Goal: Task Accomplishment & Management: Manage account settings

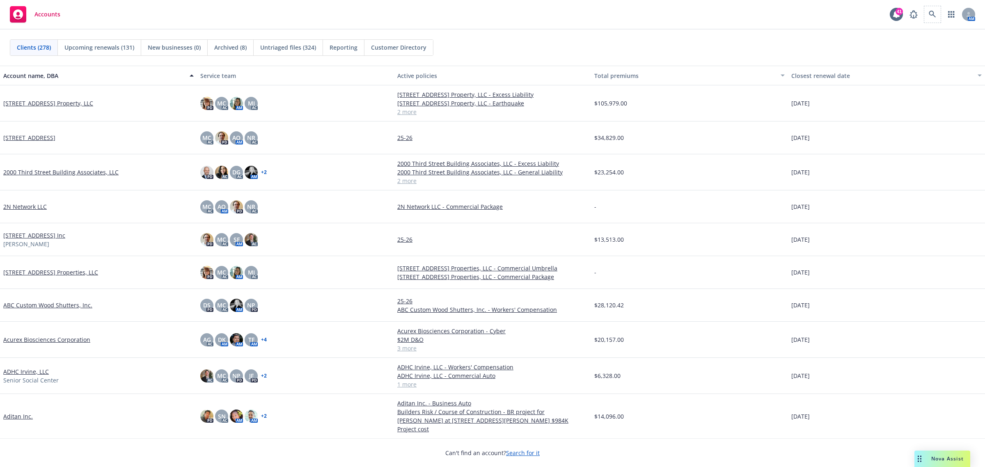
click at [938, 8] on span at bounding box center [933, 14] width 16 height 16
click at [932, 10] on link at bounding box center [933, 14] width 16 height 16
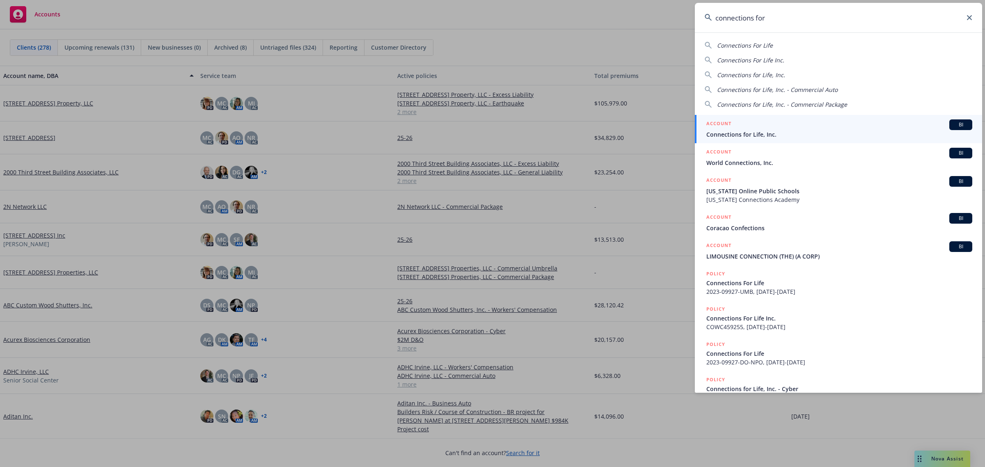
type input "connections for"
click at [793, 124] on div "ACCOUNT BI" at bounding box center [840, 124] width 266 height 11
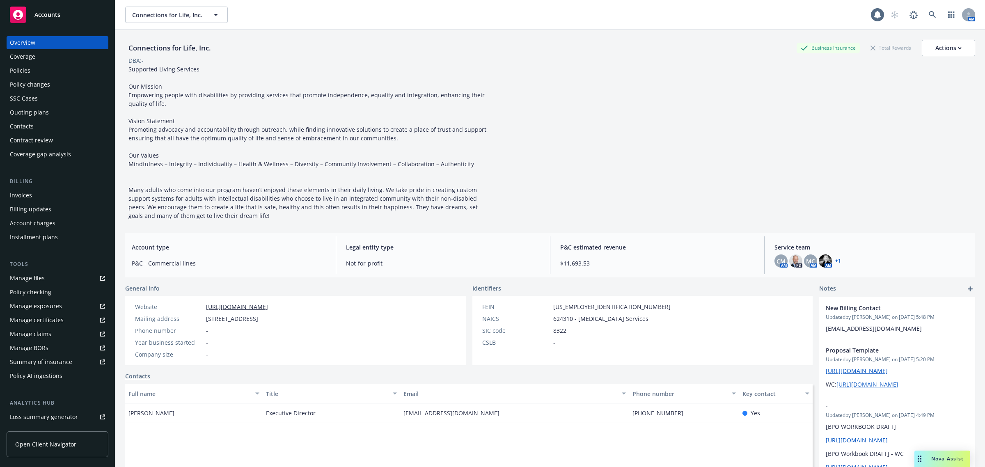
click at [36, 67] on div "Policies" at bounding box center [57, 70] width 95 height 13
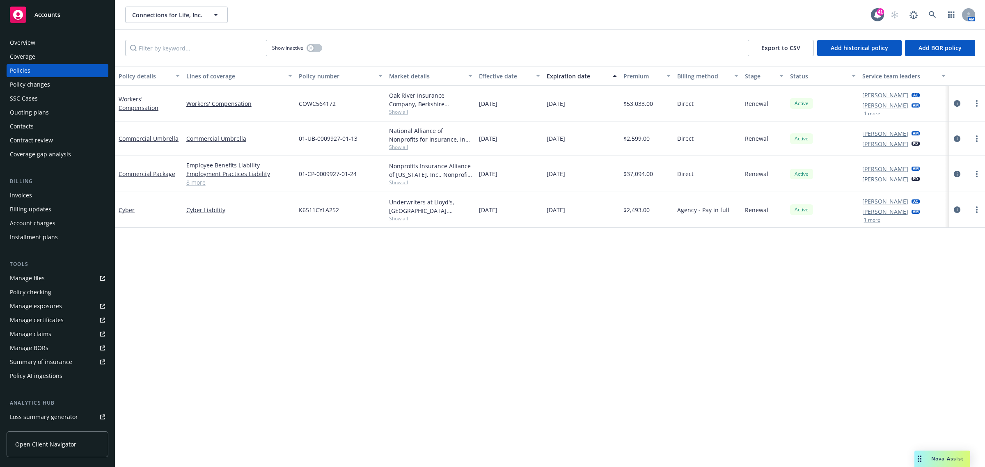
click at [401, 218] on span "Show all" at bounding box center [431, 218] width 84 height 7
click at [30, 189] on div "Invoices" at bounding box center [21, 195] width 22 height 13
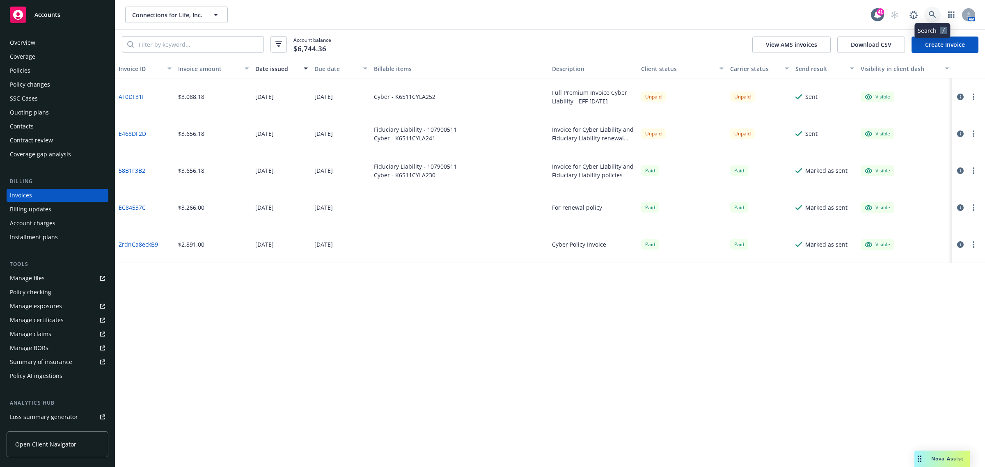
click at [939, 15] on link at bounding box center [933, 15] width 16 height 16
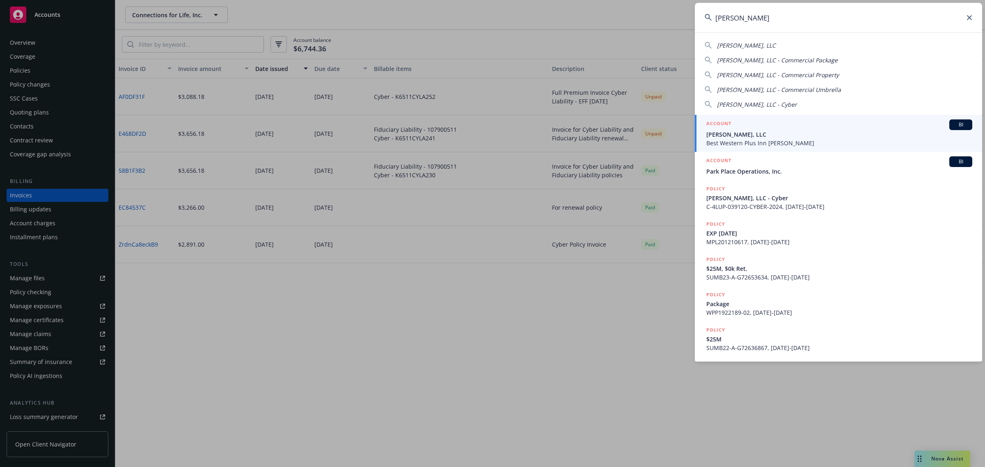
type input "bw dix"
click at [771, 132] on span "BW Dixon, LLC" at bounding box center [840, 134] width 266 height 9
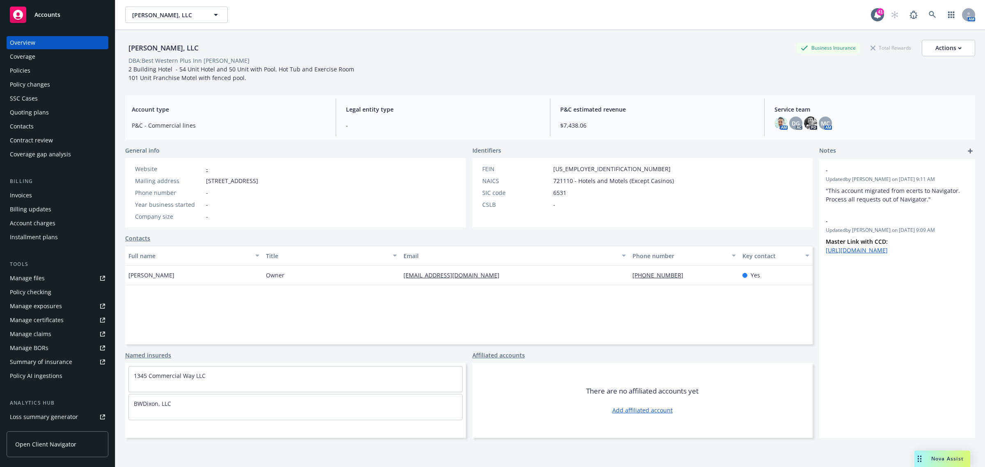
click at [48, 67] on div "Policies" at bounding box center [57, 70] width 95 height 13
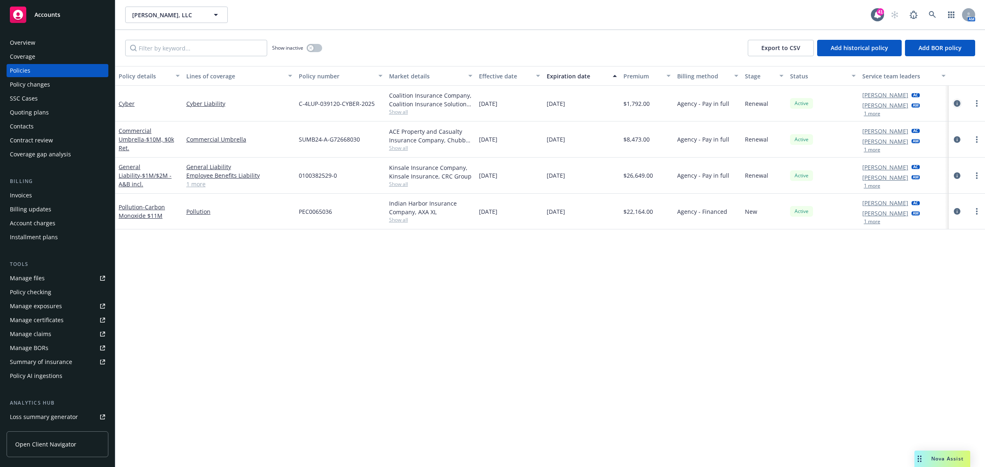
click at [959, 102] on icon "circleInformation" at bounding box center [957, 103] width 7 height 7
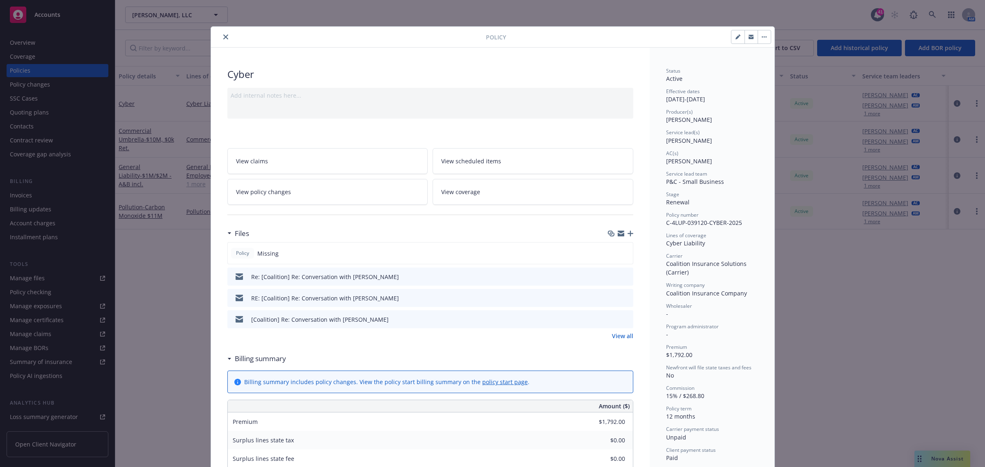
click at [628, 235] on icon "button" at bounding box center [631, 234] width 6 height 6
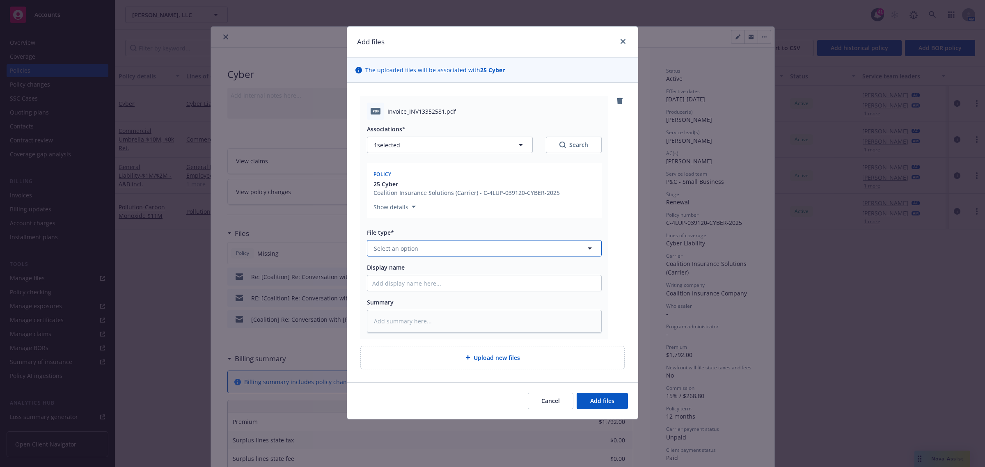
click at [398, 252] on span "Select an option" at bounding box center [396, 248] width 44 height 9
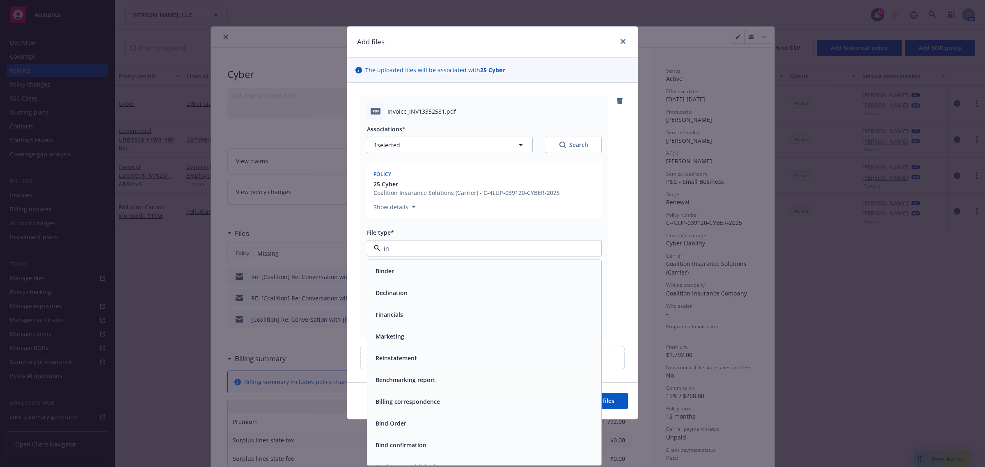
type input "inv"
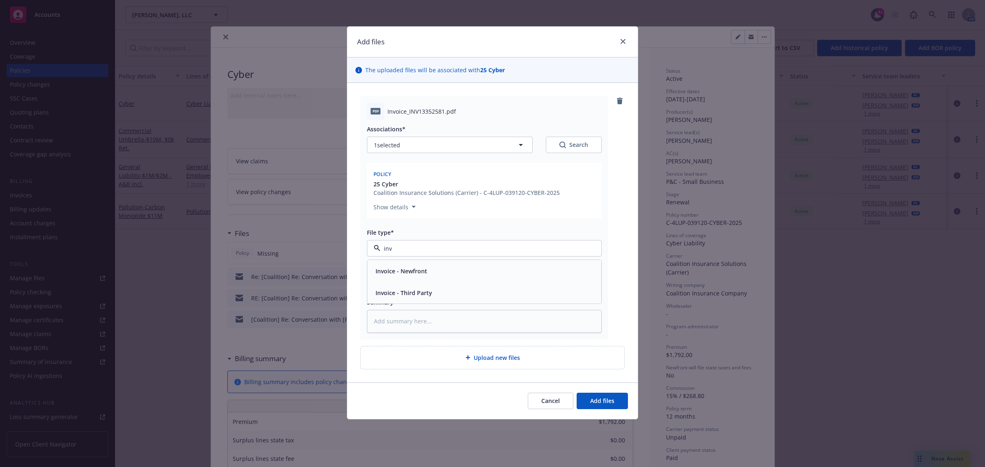
click at [441, 292] on div "Invoice - Third Party" at bounding box center [484, 293] width 224 height 12
click at [615, 397] on button "Add files" at bounding box center [602, 401] width 51 height 16
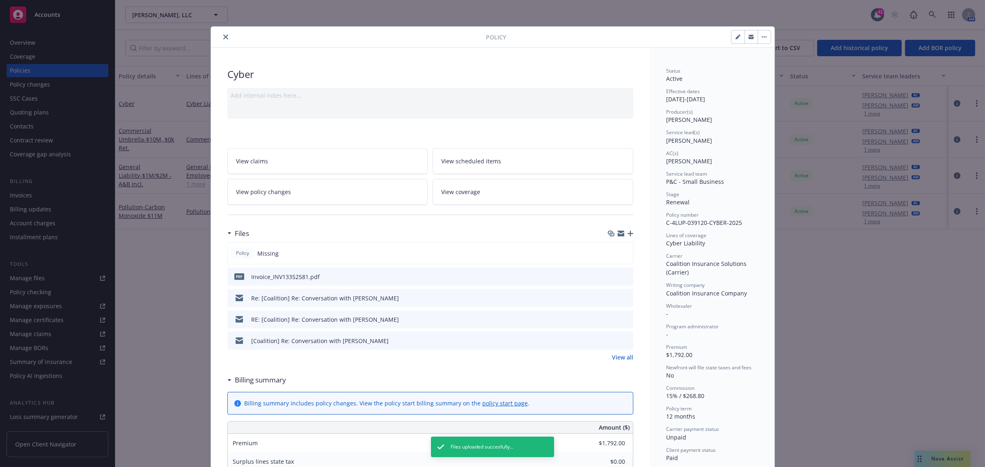
click at [223, 34] on button "close" at bounding box center [226, 37] width 10 height 10
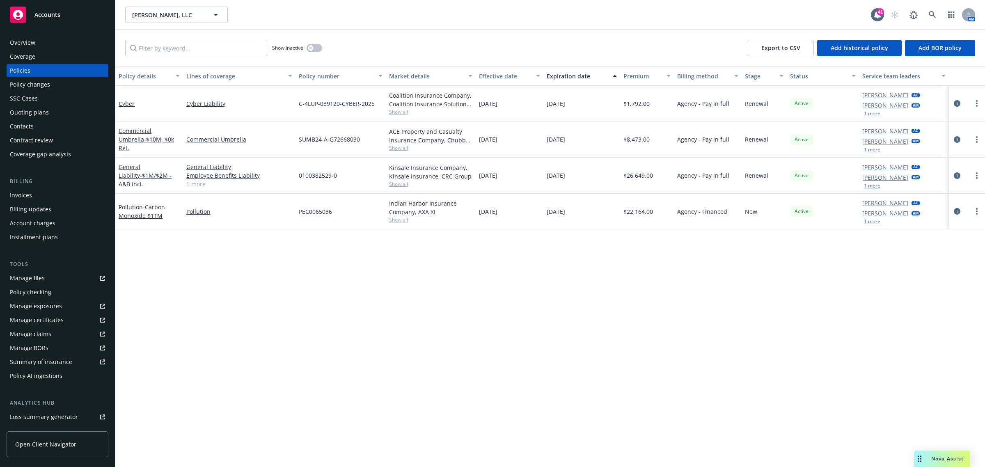
drag, startPoint x: 960, startPoint y: 101, endPoint x: 925, endPoint y: 101, distance: 34.9
click at [960, 101] on icon "circleInformation" at bounding box center [957, 103] width 7 height 7
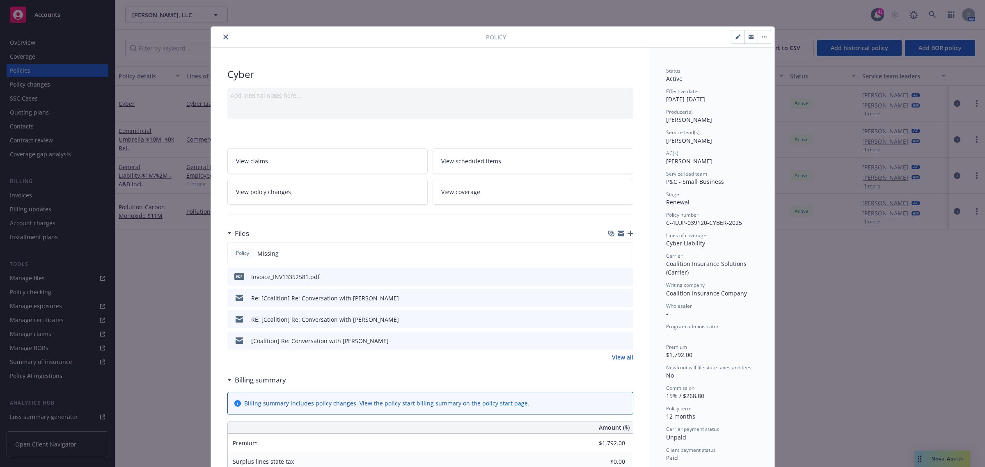
scroll to position [25, 0]
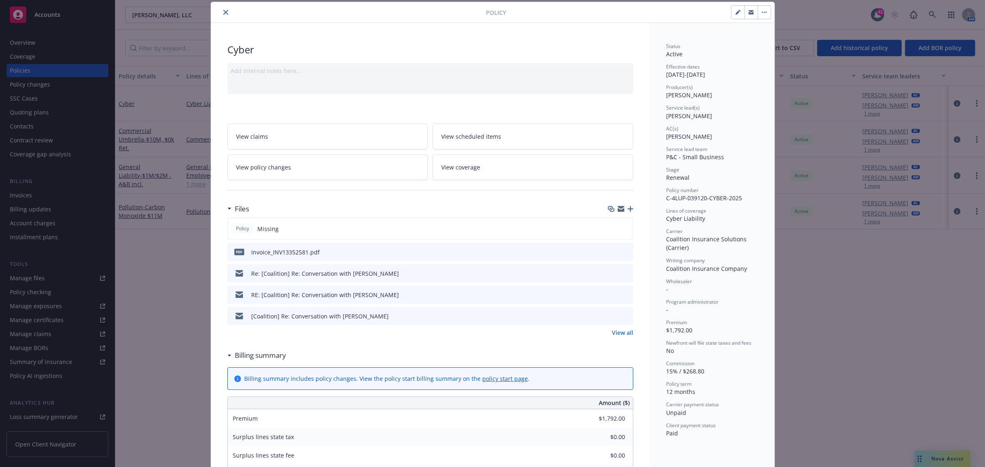
click at [629, 209] on icon "button" at bounding box center [631, 209] width 6 height 6
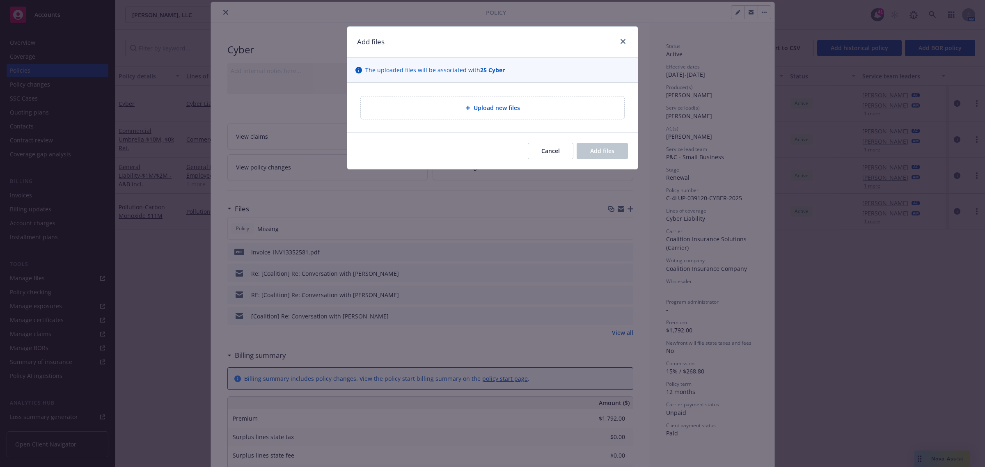
type textarea "x"
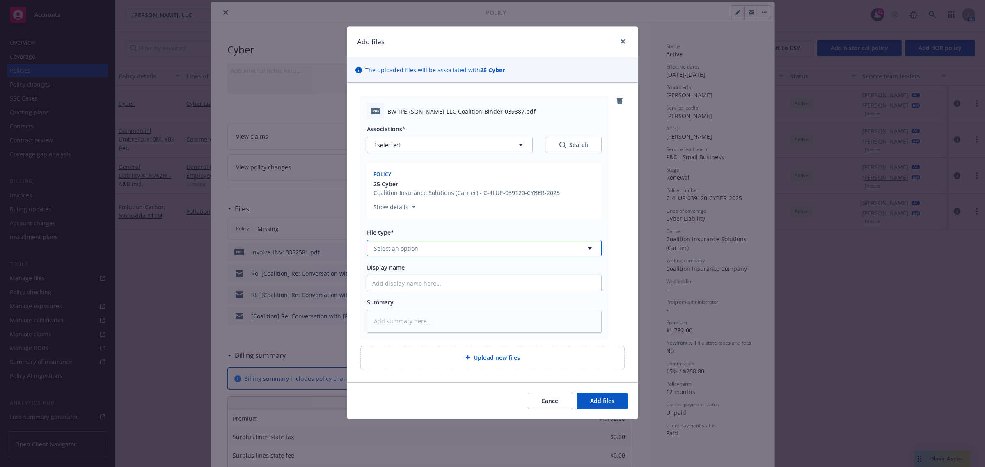
click at [399, 248] on span "Select an option" at bounding box center [396, 248] width 44 height 9
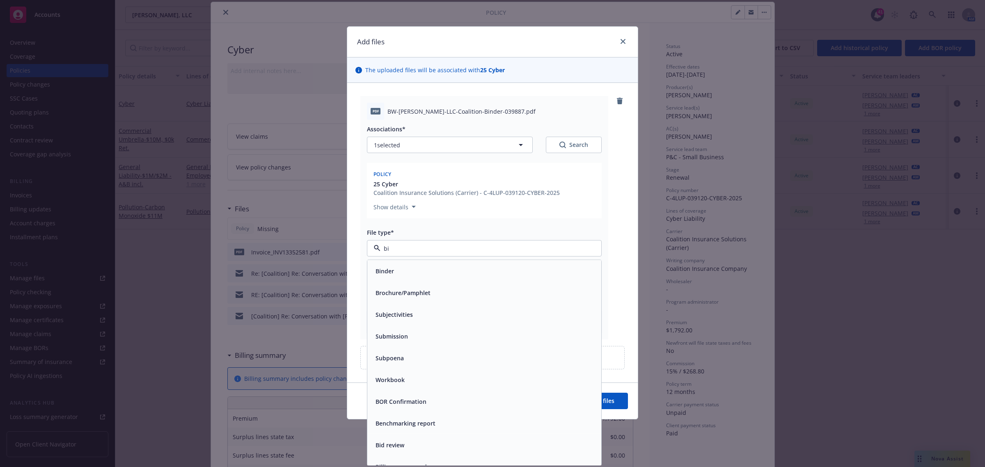
type input "bin"
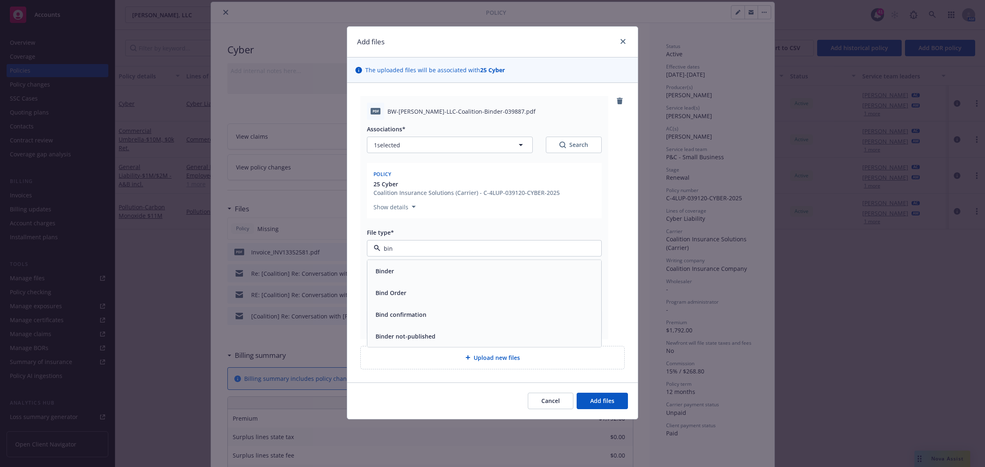
click at [406, 272] on div "Binder" at bounding box center [484, 271] width 224 height 12
click at [611, 390] on div "Cancel Add files" at bounding box center [492, 401] width 291 height 37
click at [614, 399] on span "Add files" at bounding box center [602, 401] width 24 height 8
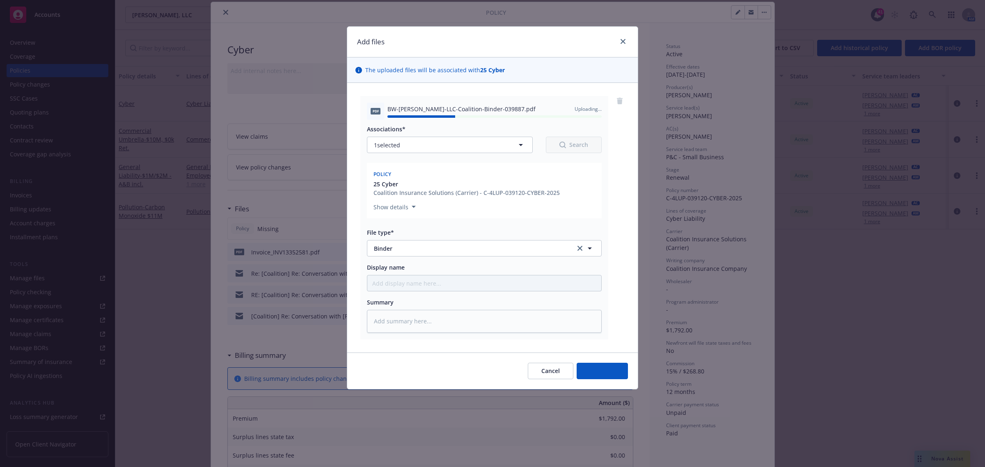
type textarea "x"
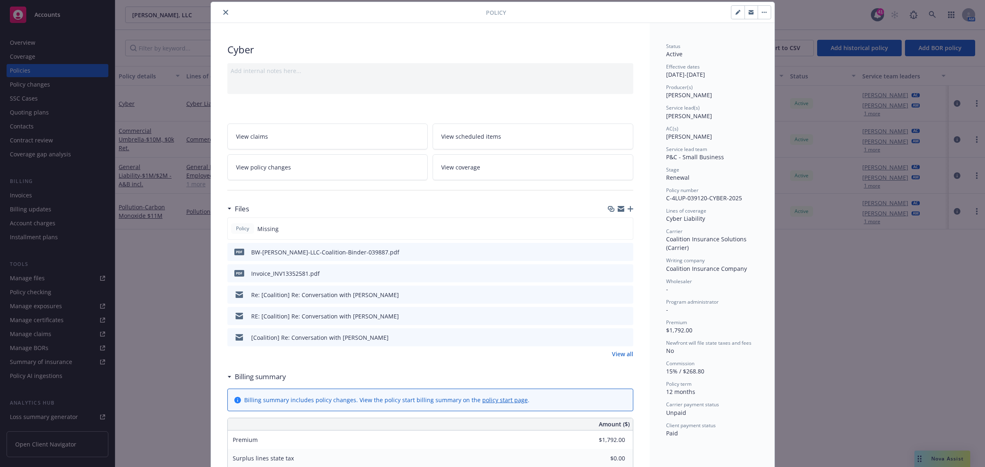
click at [221, 8] on button "close" at bounding box center [226, 12] width 10 height 10
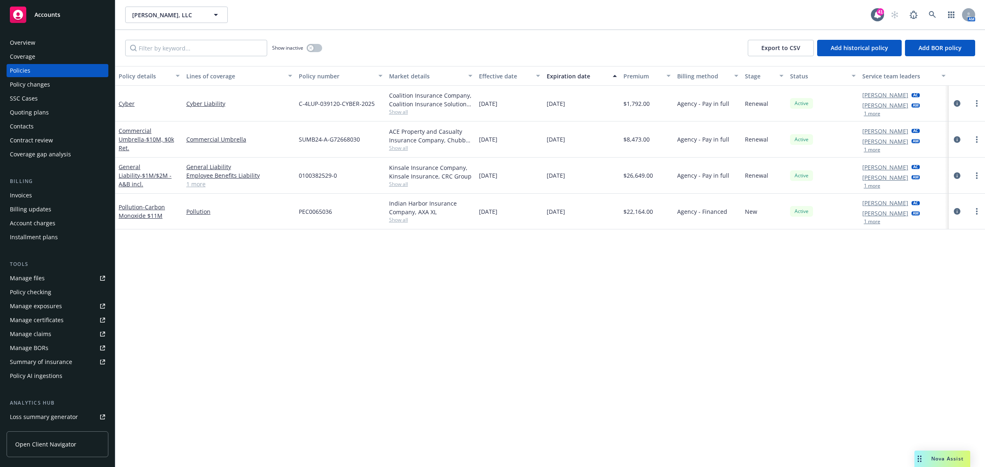
click at [9, 39] on link "Overview" at bounding box center [58, 42] width 102 height 13
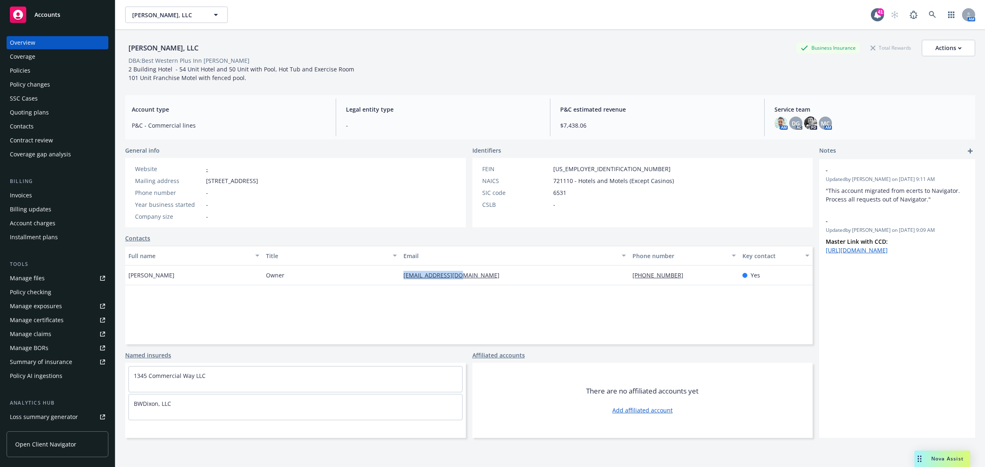
drag, startPoint x: 498, startPoint y: 279, endPoint x: 393, endPoint y: 279, distance: 105.5
click at [393, 279] on div "Bharat Patel Owner bwbharat@yahoo.com (707) 678-1400 Yes" at bounding box center [469, 276] width 688 height 20
copy div "bwbharat@yahoo.com"
drag, startPoint x: 169, startPoint y: 274, endPoint x: 126, endPoint y: 281, distance: 42.9
click at [126, 281] on div "Bharat Patel" at bounding box center [194, 276] width 138 height 20
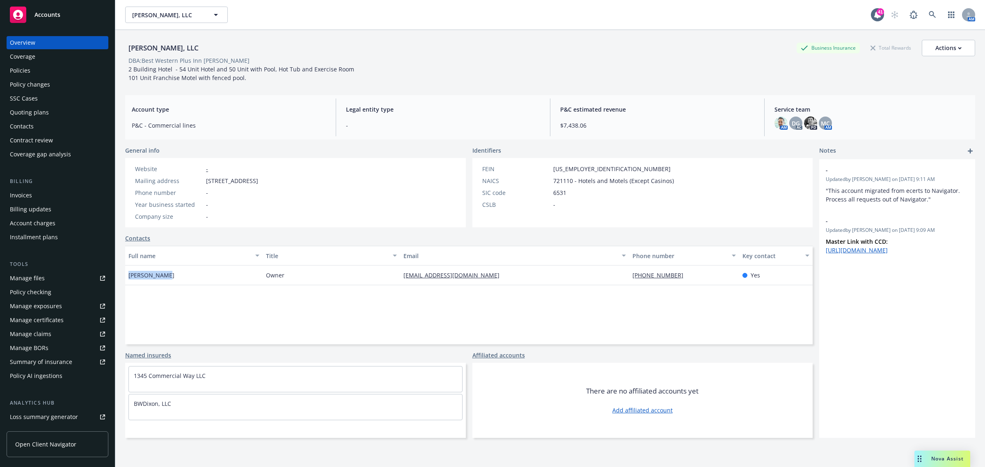
copy span "Bharat Patel"
drag, startPoint x: 478, startPoint y: 277, endPoint x: 395, endPoint y: 279, distance: 83.4
click at [395, 279] on div "Bharat Patel Owner bwbharat@yahoo.com (707) 678-1400 Yes" at bounding box center [469, 276] width 688 height 20
copy div "bwbharat@yahoo.com"
click at [929, 18] on icon at bounding box center [932, 14] width 7 height 7
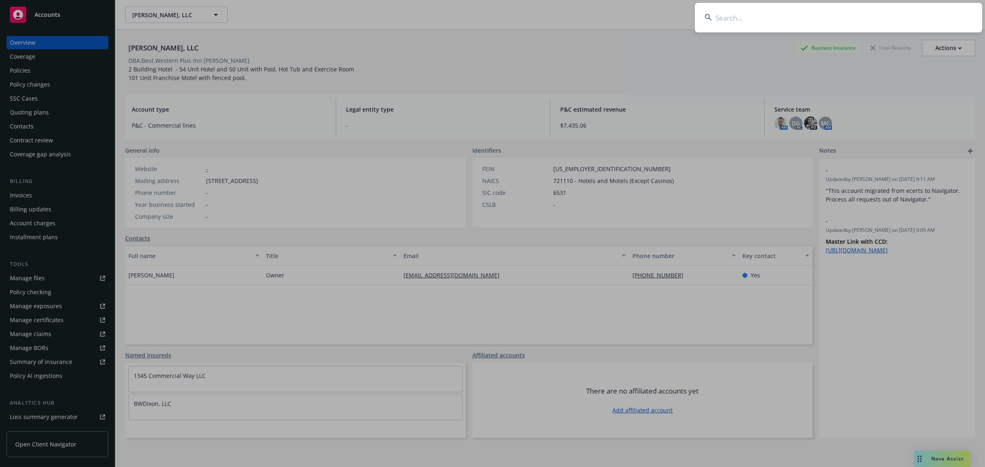
type input "i"
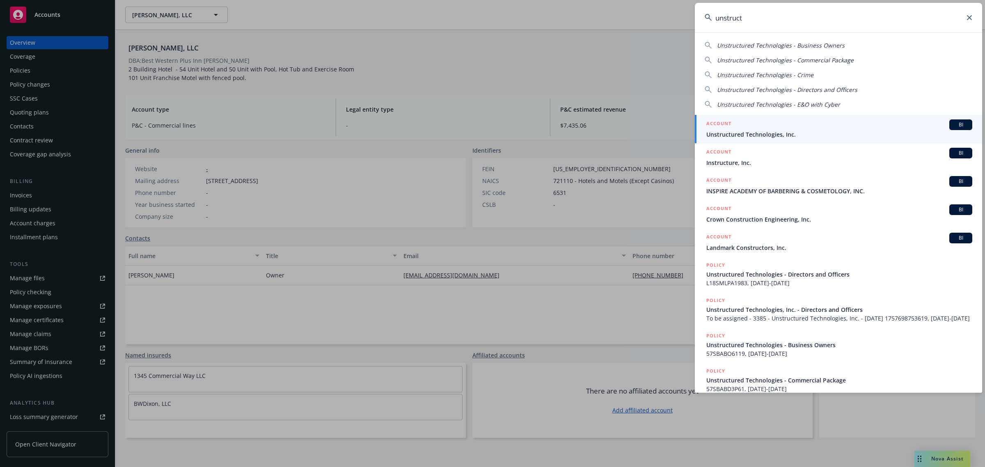
type input "unstruct"
click at [781, 130] on span "Unstructured Technologies, Inc." at bounding box center [840, 134] width 266 height 9
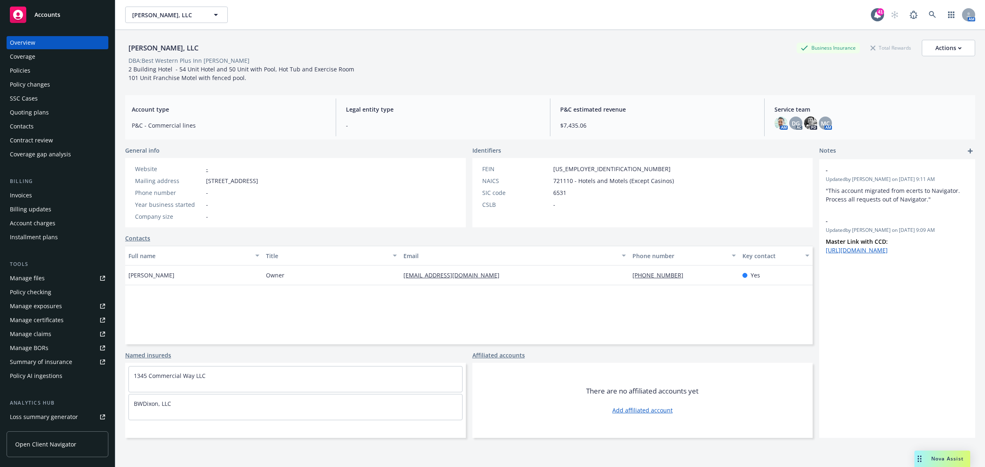
click at [25, 71] on div "Policies" at bounding box center [20, 70] width 21 height 13
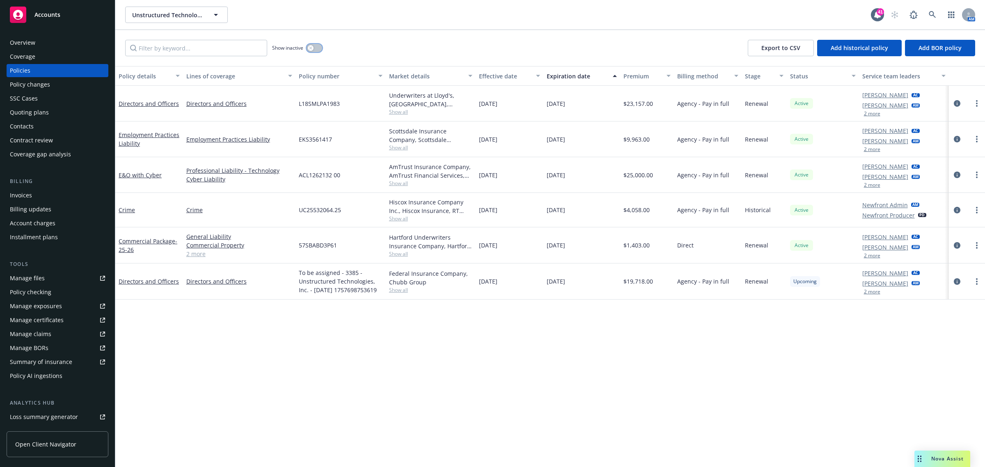
click at [308, 46] on div "button" at bounding box center [311, 48] width 6 height 6
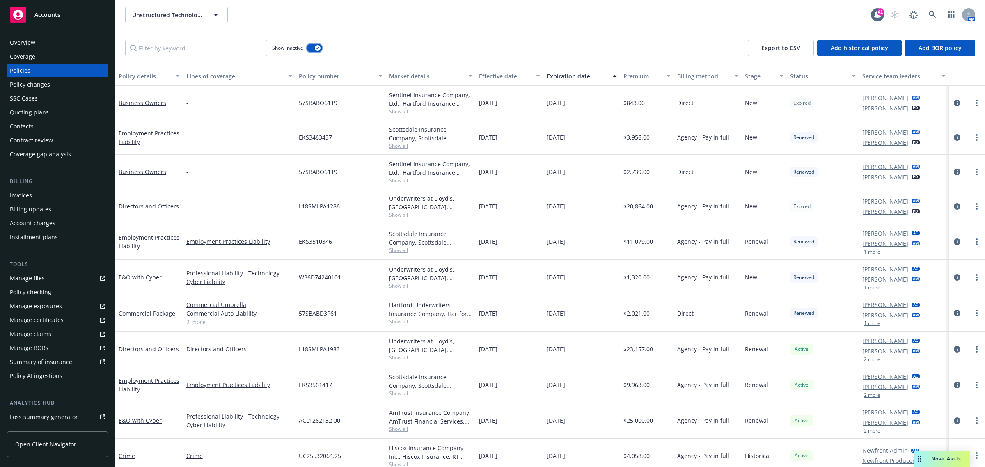
click at [311, 50] on button "button" at bounding box center [315, 48] width 16 height 8
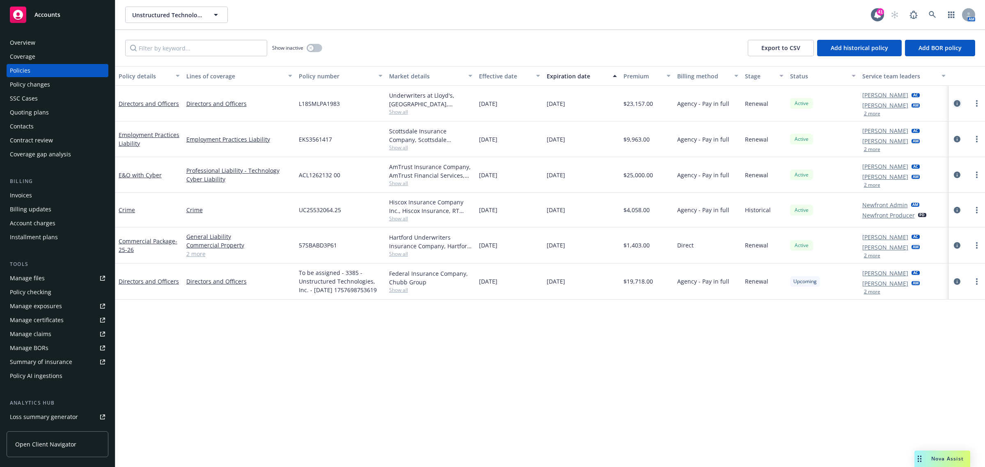
click at [959, 101] on icon "circleInformation" at bounding box center [957, 103] width 7 height 7
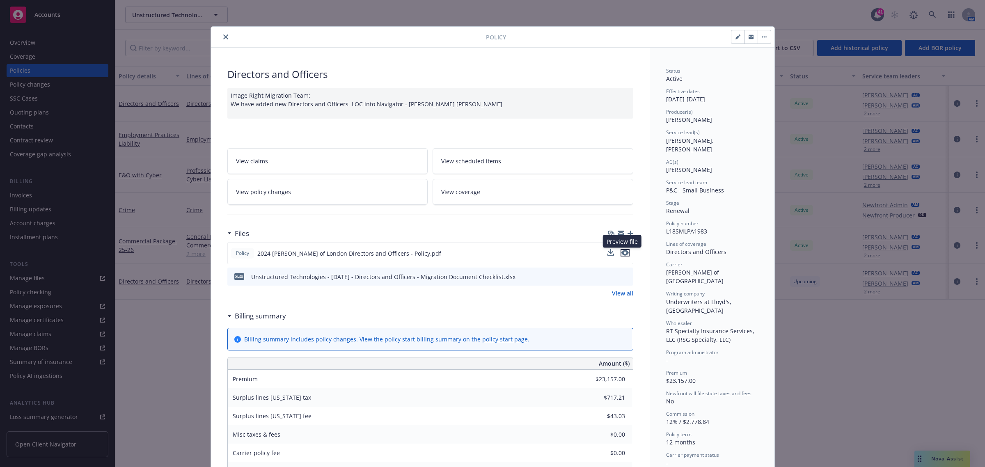
click at [622, 253] on icon "preview file" at bounding box center [625, 253] width 7 height 6
click at [223, 37] on icon "close" at bounding box center [225, 36] width 5 height 5
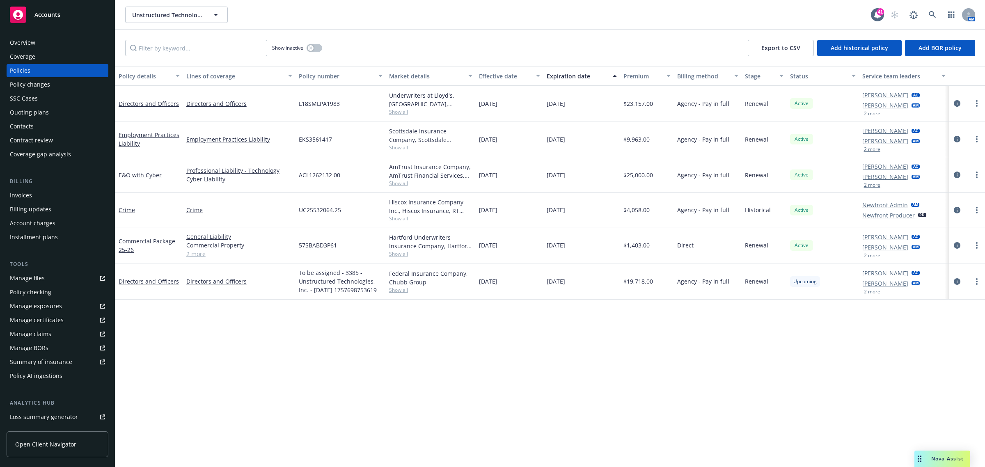
click at [55, 40] on div "Overview" at bounding box center [57, 42] width 95 height 13
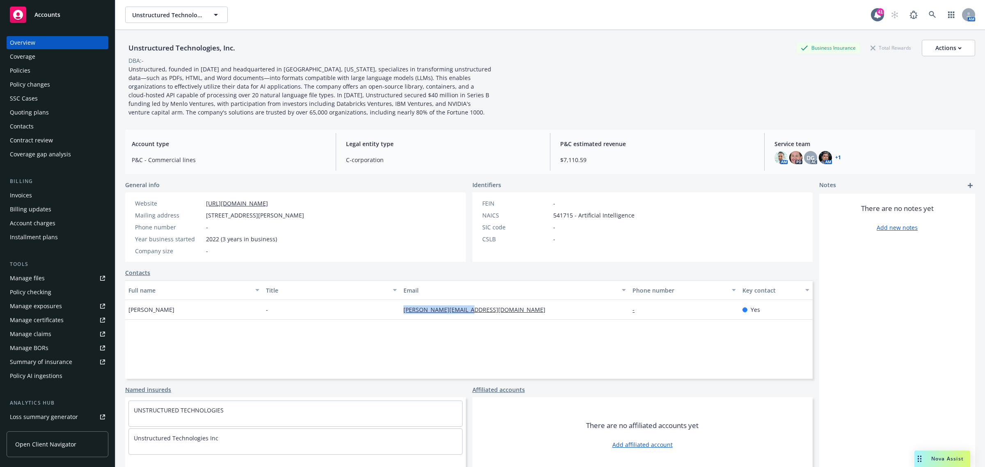
drag, startPoint x: 487, startPoint y: 312, endPoint x: 385, endPoint y: 311, distance: 101.8
click at [385, 311] on div "James Reid - james@unstructured.io - Yes" at bounding box center [469, 310] width 688 height 20
copy div "james@unstructured.io"
drag, startPoint x: 165, startPoint y: 313, endPoint x: 126, endPoint y: 315, distance: 39.1
click at [126, 315] on div "James Reid" at bounding box center [194, 310] width 138 height 20
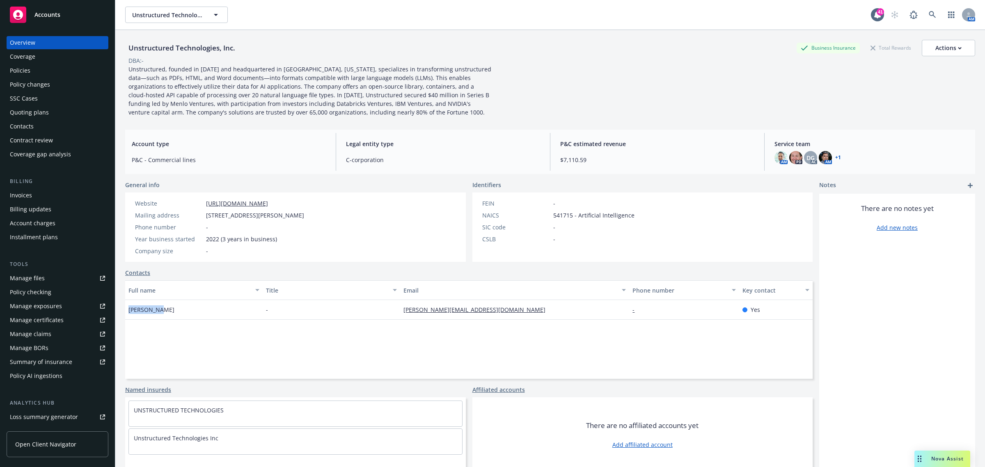
copy span "James Reid"
click at [939, 458] on span "Nova Assist" at bounding box center [948, 458] width 32 height 7
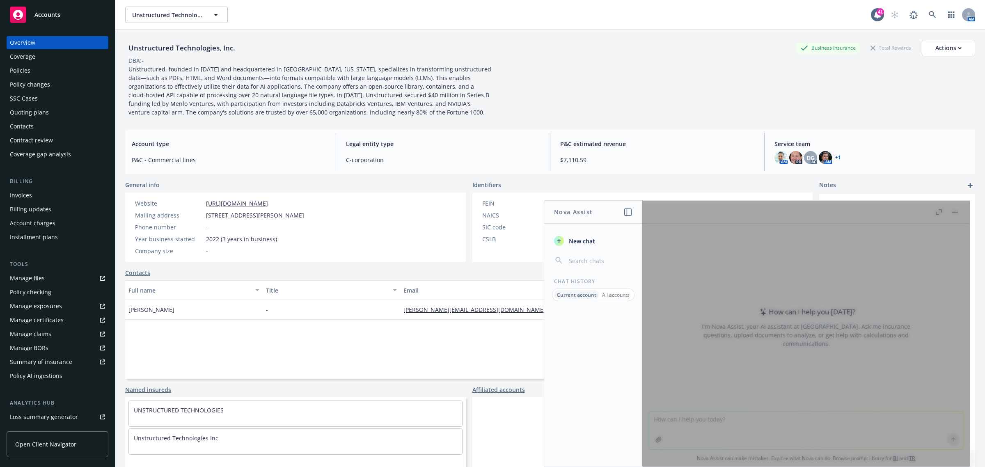
click at [690, 415] on div at bounding box center [807, 334] width 328 height 266
click at [684, 417] on div at bounding box center [807, 334] width 328 height 266
click at [708, 427] on div at bounding box center [807, 334] width 328 height 266
click at [579, 241] on span "New chat" at bounding box center [581, 241] width 28 height 9
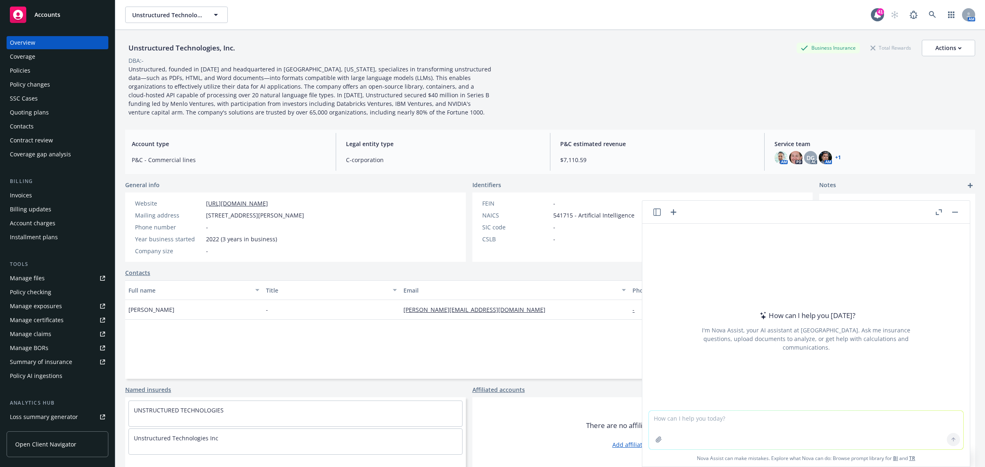
click at [693, 418] on textarea at bounding box center [806, 430] width 314 height 39
type textarea "what is the underwriter asking here With respect to the dec. page – can you ple…"
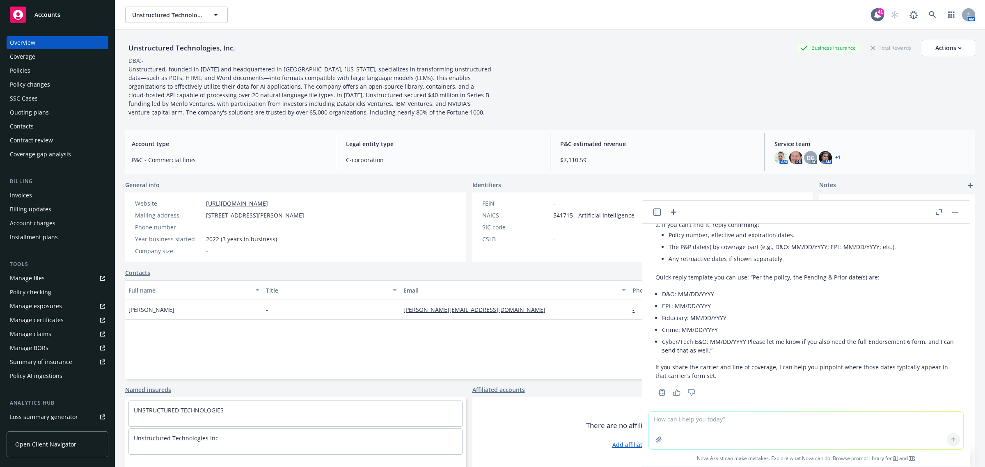
scroll to position [216, 0]
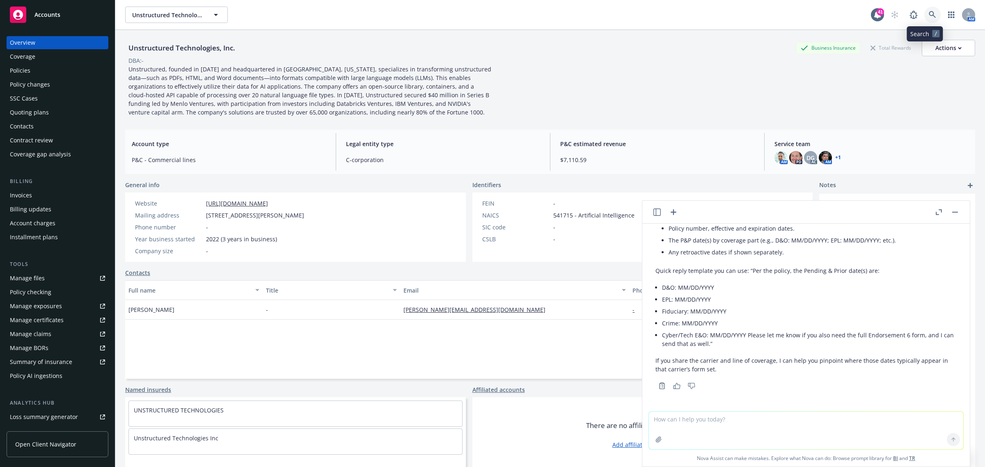
click at [929, 17] on icon at bounding box center [932, 14] width 7 height 7
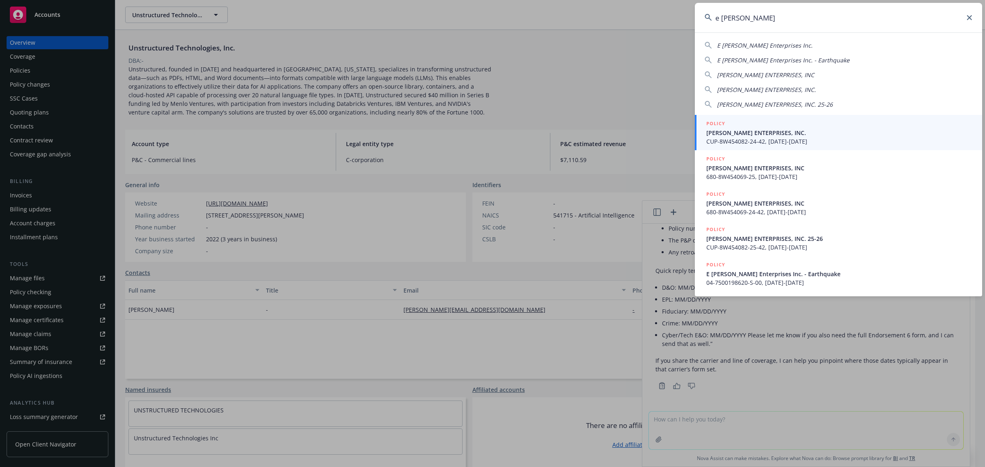
type input "e hoffman"
click at [762, 133] on span "E. HOFFMAN ENTERPRISES, INC." at bounding box center [840, 133] width 266 height 9
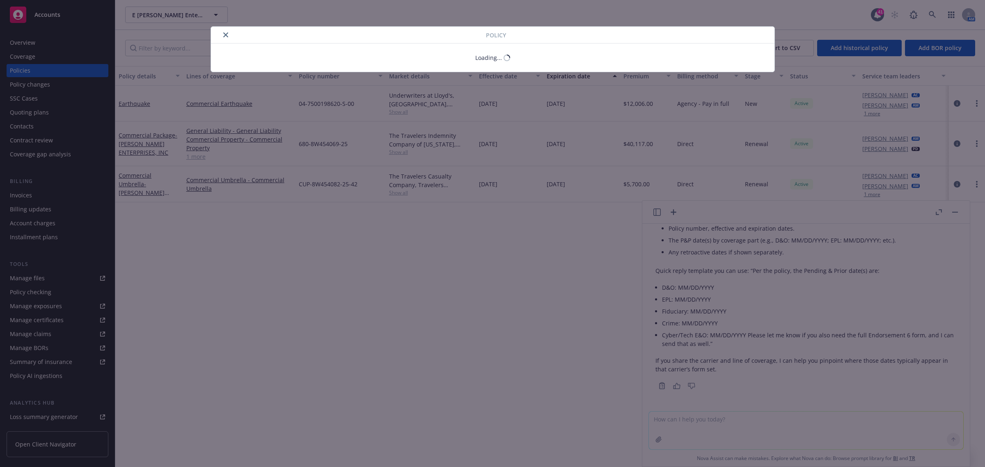
click at [956, 211] on div "Policy Loading..." at bounding box center [492, 233] width 985 height 467
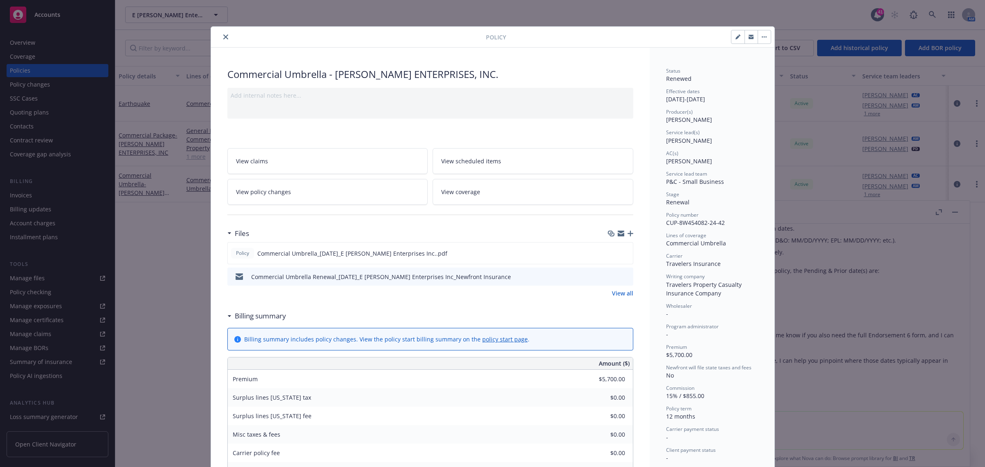
click at [223, 35] on icon "close" at bounding box center [225, 36] width 5 height 5
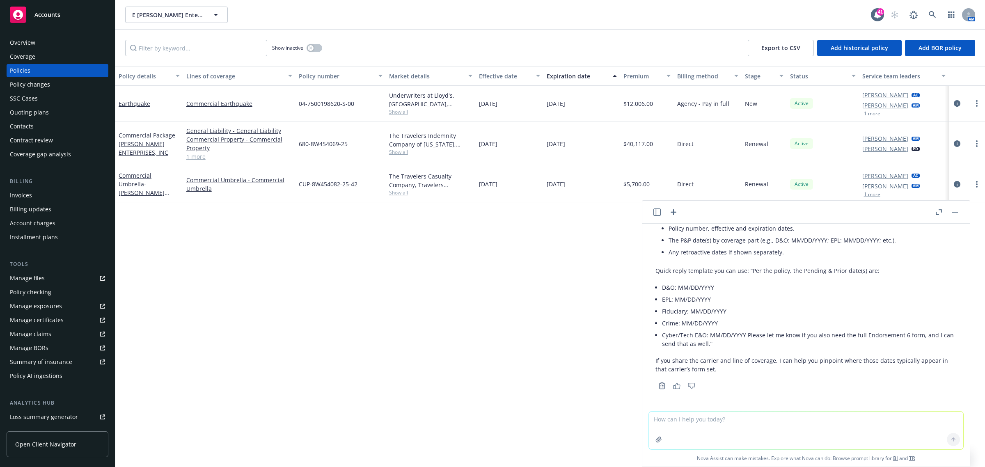
click at [30, 194] on div "Invoices" at bounding box center [21, 195] width 22 height 13
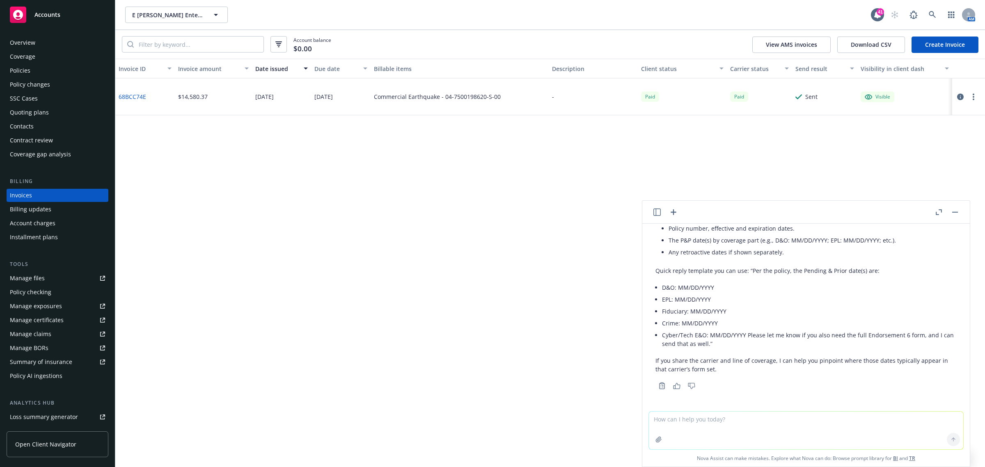
click at [36, 69] on div "Policies" at bounding box center [57, 70] width 95 height 13
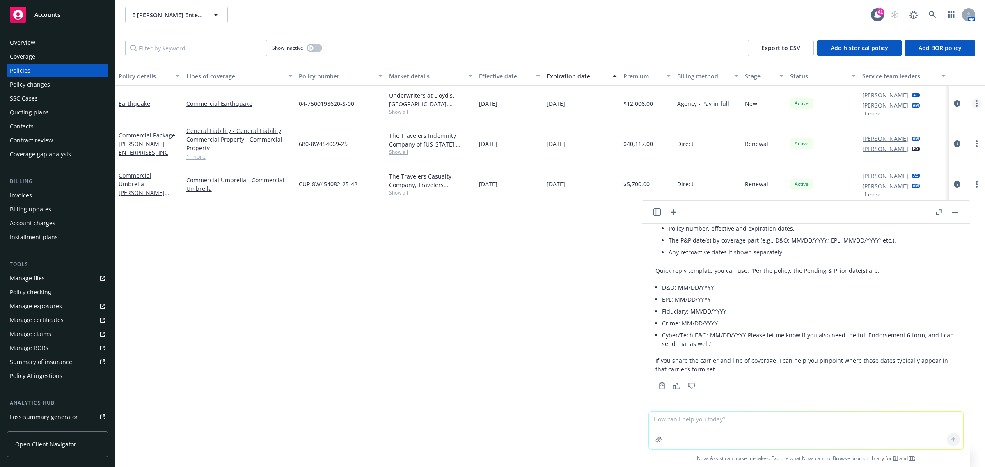
click at [980, 105] on link "more" at bounding box center [977, 104] width 10 height 10
click at [925, 158] on link "End policy" at bounding box center [934, 153] width 96 height 16
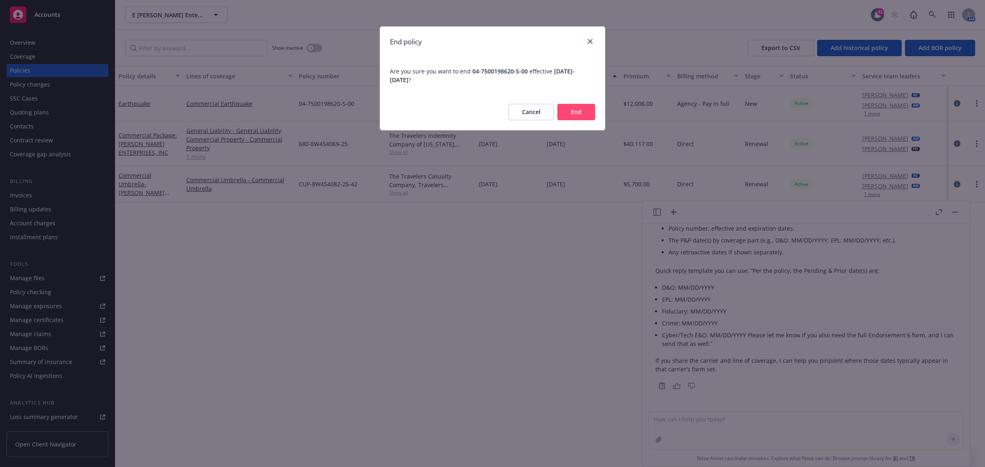
click at [585, 113] on button "End" at bounding box center [577, 112] width 38 height 16
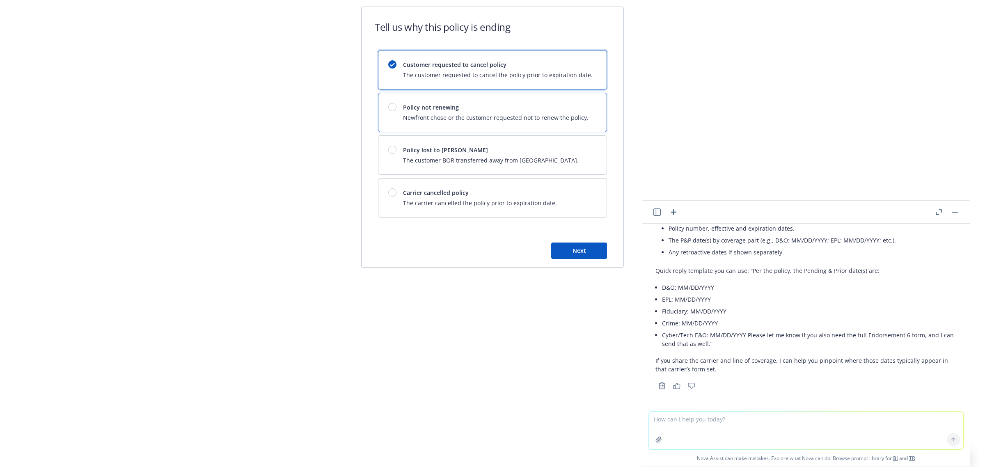
click at [479, 114] on span "Newfront chose or the customer requested not to renew the policy." at bounding box center [496, 117] width 186 height 9
click at [571, 245] on button "Next" at bounding box center [579, 251] width 56 height 16
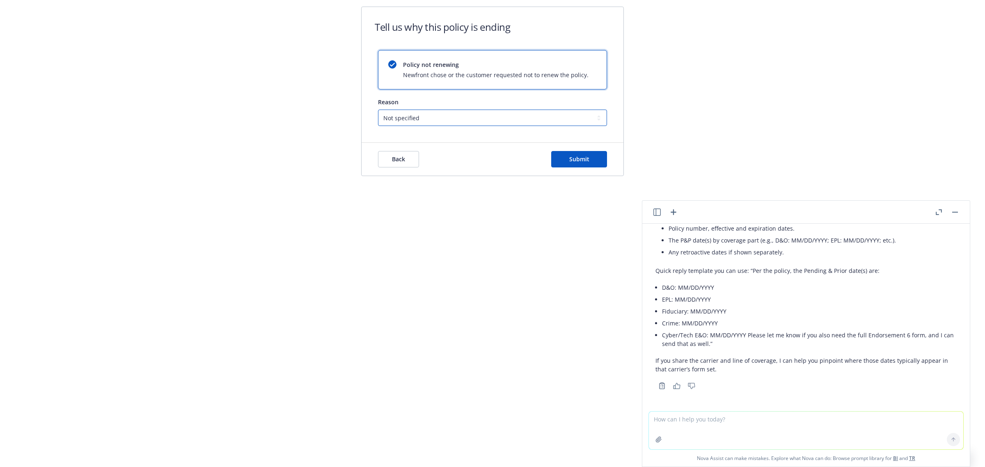
click at [480, 122] on select "Not specified Service Pricing Buyer change M&A, Bankruptcy, or Out of business …" at bounding box center [492, 118] width 229 height 16
click at [378, 110] on select "Not specified Service Pricing Buyer change M&A, Bankruptcy, or Out of business …" at bounding box center [492, 118] width 229 height 16
click at [417, 124] on select "Not specified Service Pricing Buyer change M&A, Bankruptcy, or Out of business …" at bounding box center [492, 118] width 229 height 16
select select "Program consolidation"
click at [378, 110] on select "Not specified Service Pricing Buyer change M&A, Bankruptcy, or Out of business …" at bounding box center [492, 118] width 229 height 16
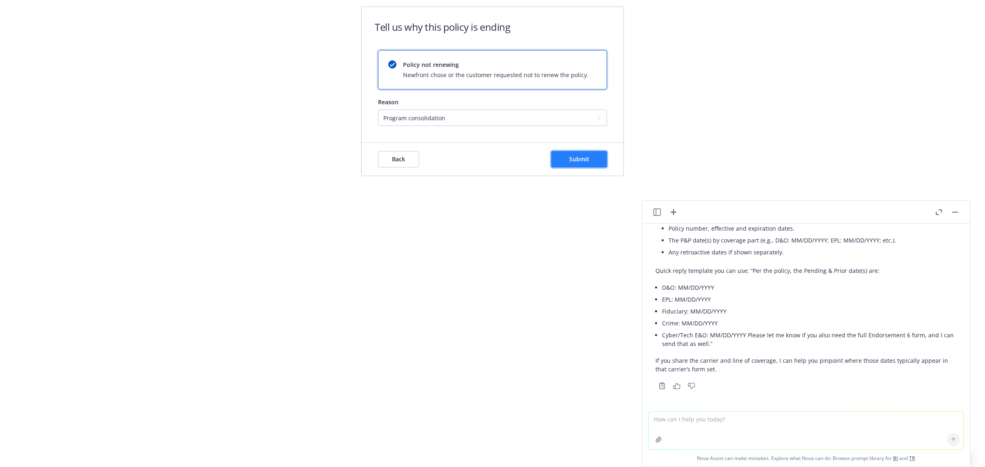
click at [564, 161] on button "Submit" at bounding box center [579, 159] width 56 height 16
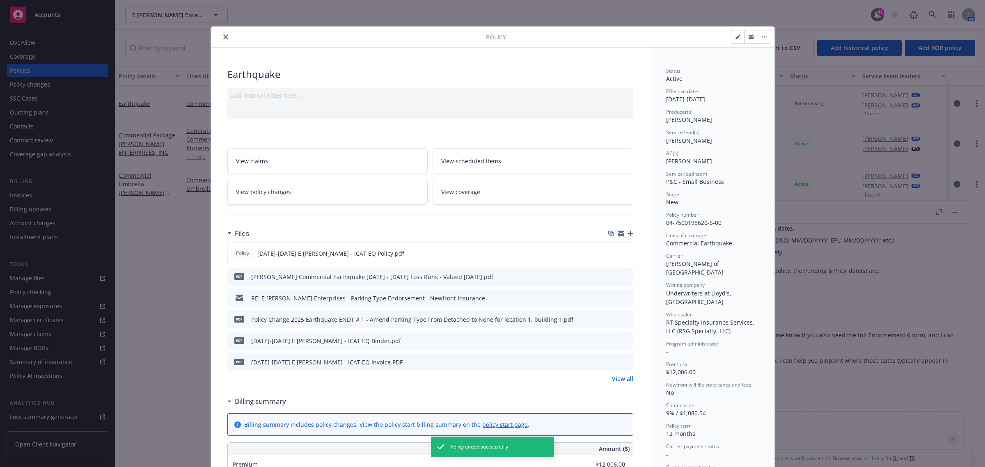
scroll to position [25, 0]
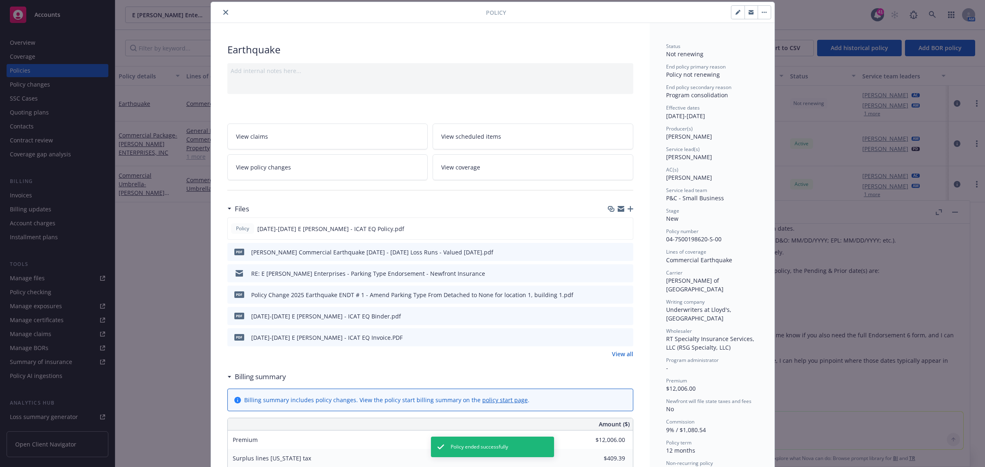
click at [622, 211] on div at bounding box center [620, 209] width 25 height 7
click at [628, 208] on icon "button" at bounding box center [631, 209] width 6 height 6
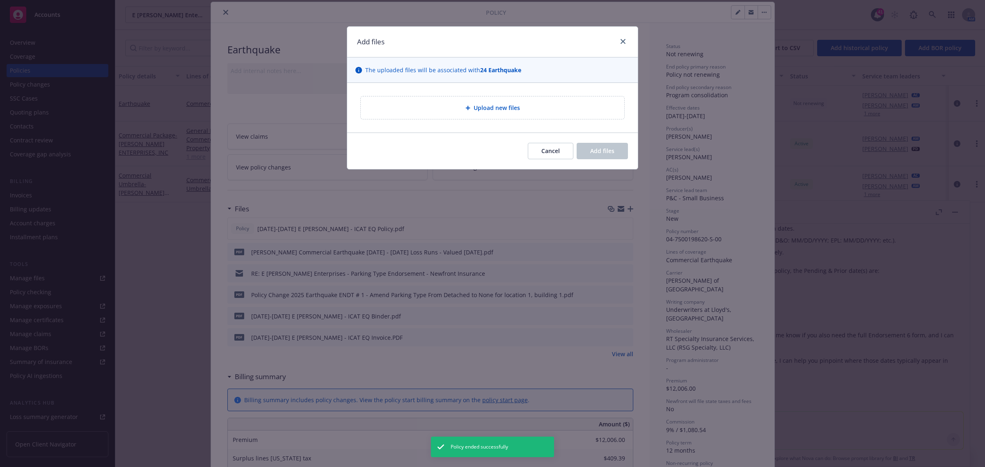
click at [456, 103] on div "Upload new files" at bounding box center [492, 107] width 250 height 9
type textarea "x"
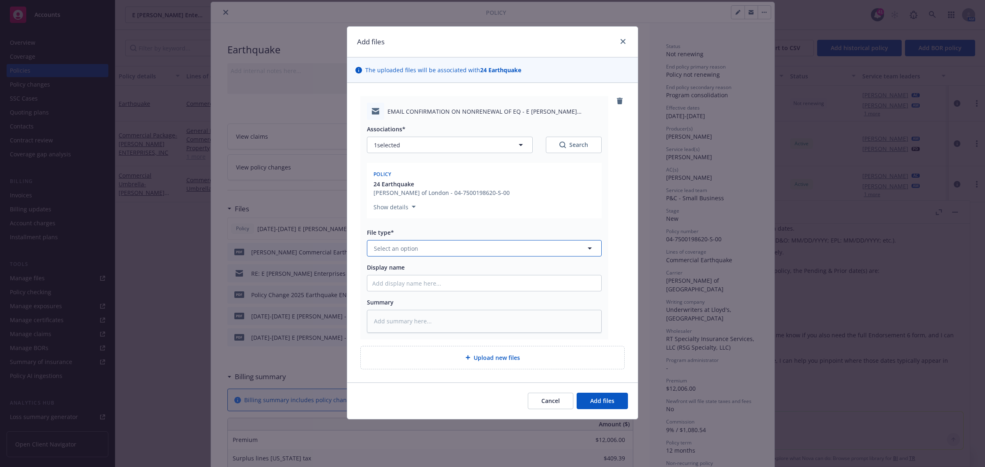
click at [448, 252] on button "Select an option" at bounding box center [484, 248] width 235 height 16
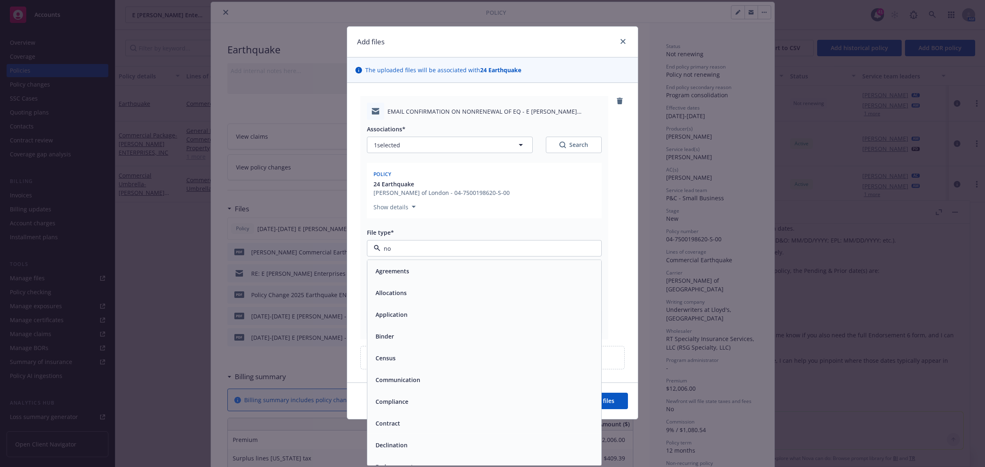
type input "non"
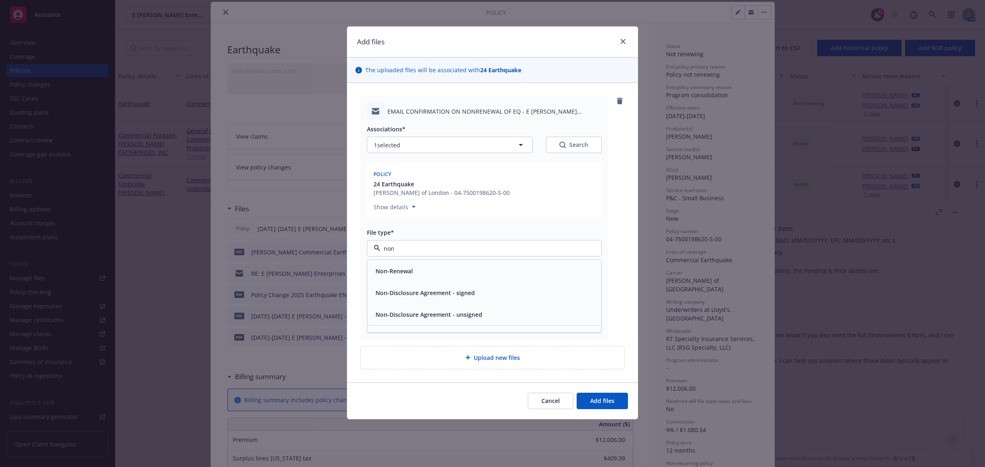
click at [438, 265] on div "Non-Renewal" at bounding box center [484, 271] width 234 height 22
click at [604, 396] on button "Add files" at bounding box center [602, 401] width 51 height 16
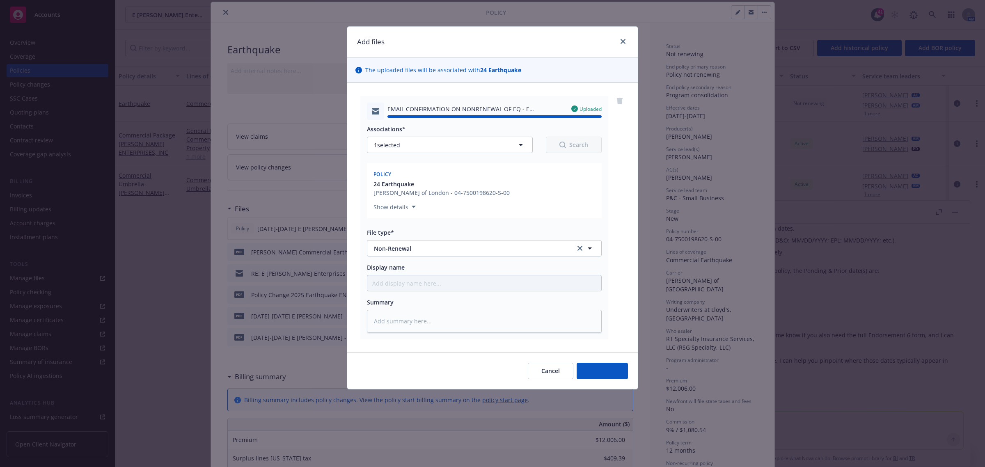
type textarea "x"
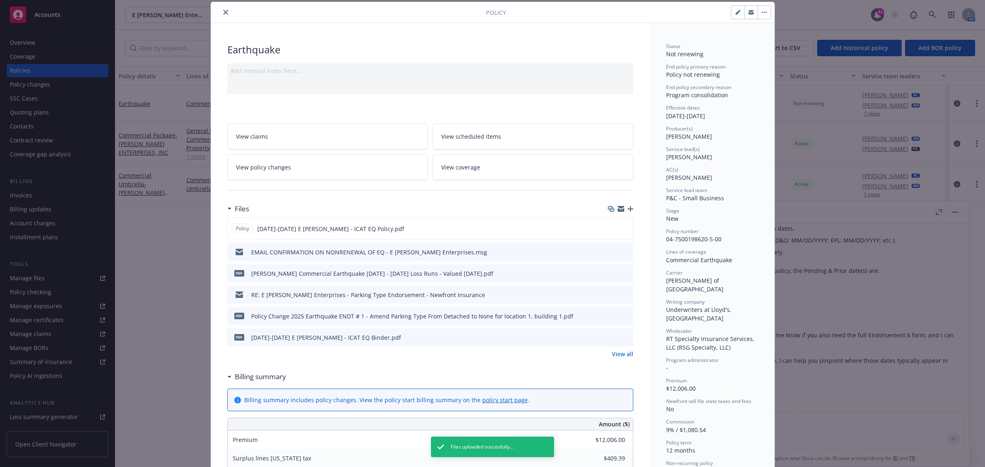
click at [223, 16] on button "close" at bounding box center [226, 12] width 10 height 10
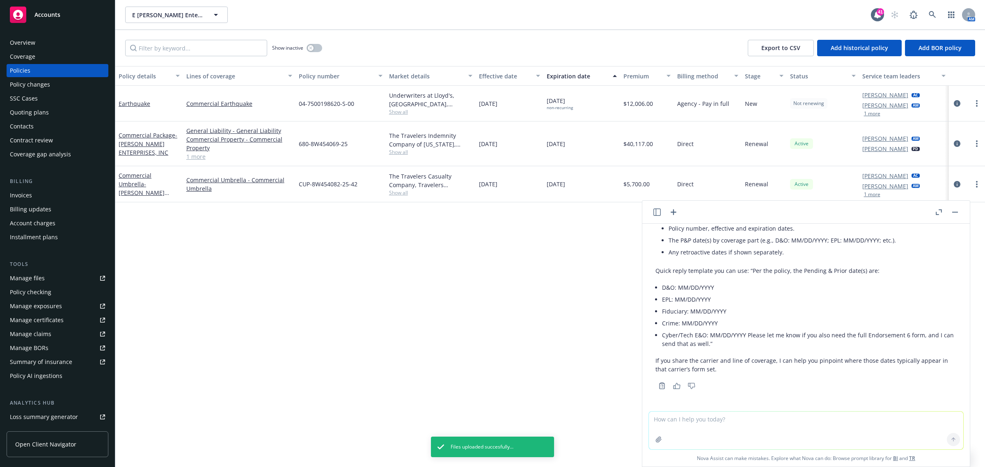
click at [37, 126] on div "Contacts" at bounding box center [57, 126] width 95 height 13
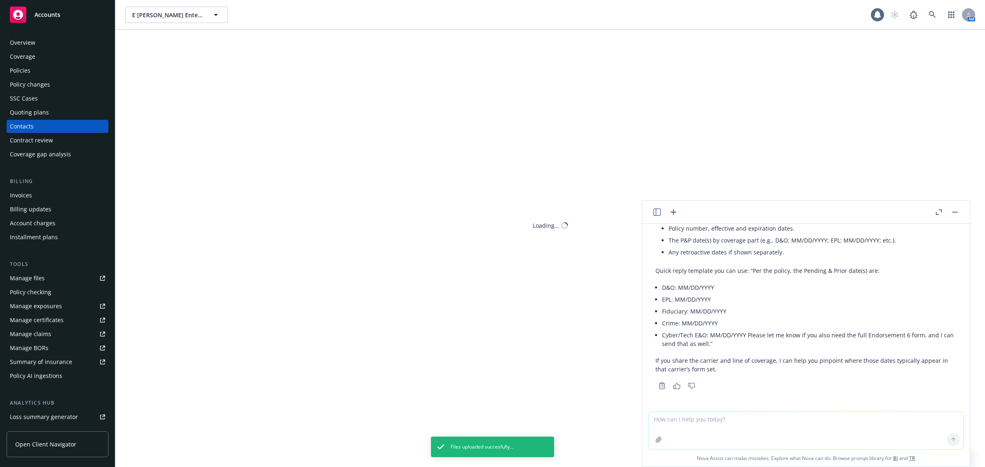
click at [33, 114] on div "Quoting plans" at bounding box center [29, 112] width 39 height 13
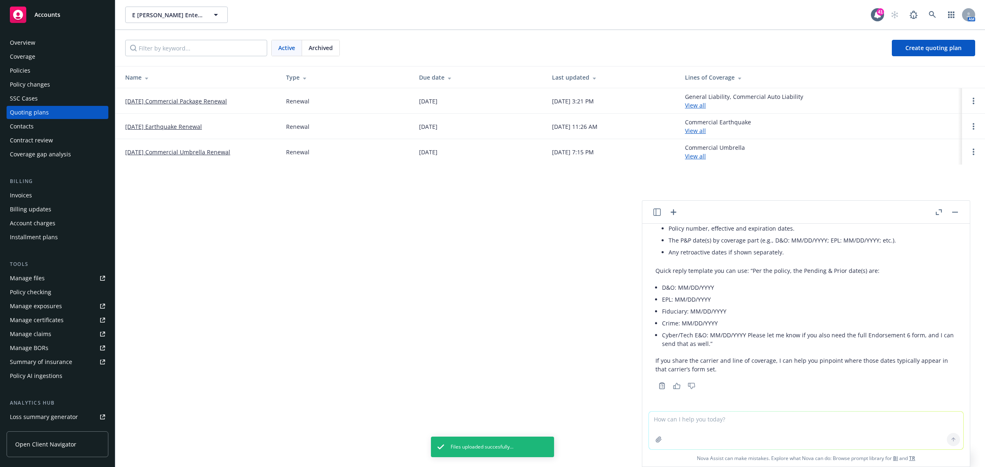
click at [961, 213] on header at bounding box center [807, 212] width 328 height 23
click at [974, 126] on icon "Open options" at bounding box center [974, 126] width 2 height 7
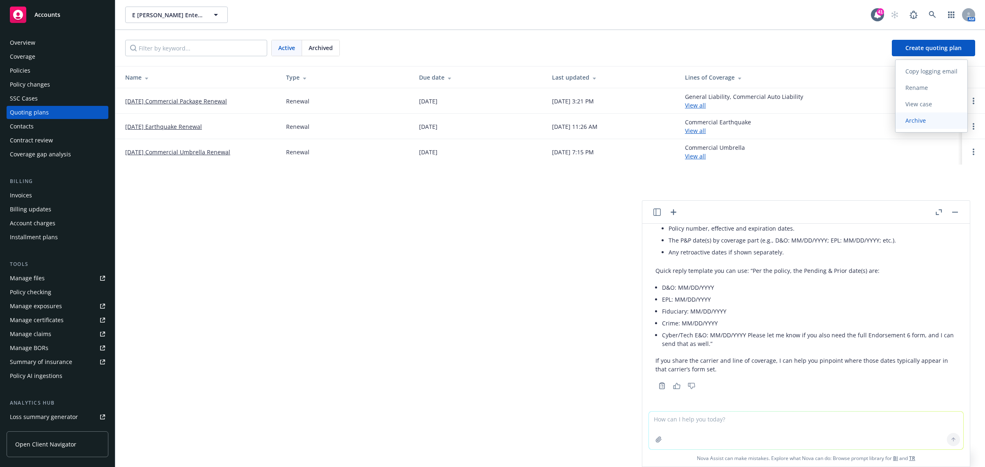
click at [939, 124] on link "Archive" at bounding box center [932, 120] width 72 height 16
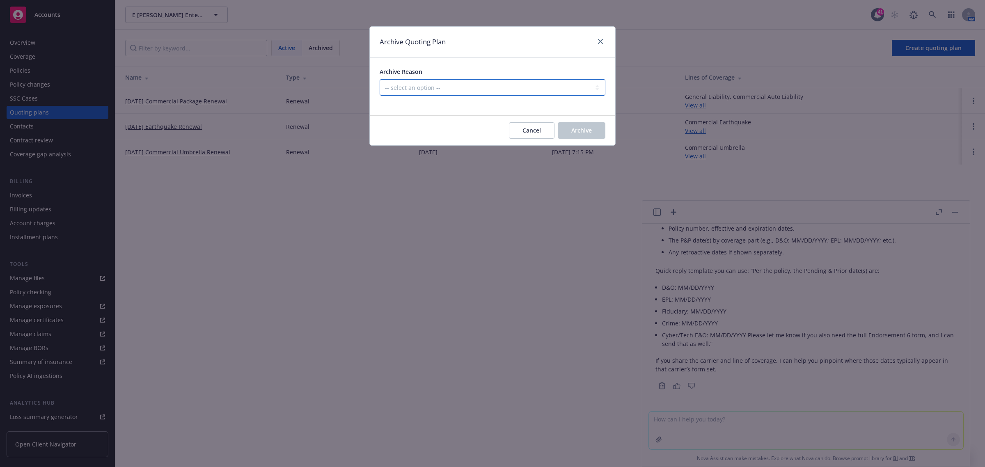
click at [499, 88] on select "-- select an option -- All policies in this renewal plan are auto-renewed Creat…" at bounding box center [493, 87] width 226 height 16
click at [380, 79] on select "-- select an option -- All policies in this renewal plan are auto-renewed Creat…" at bounding box center [493, 87] width 226 height 16
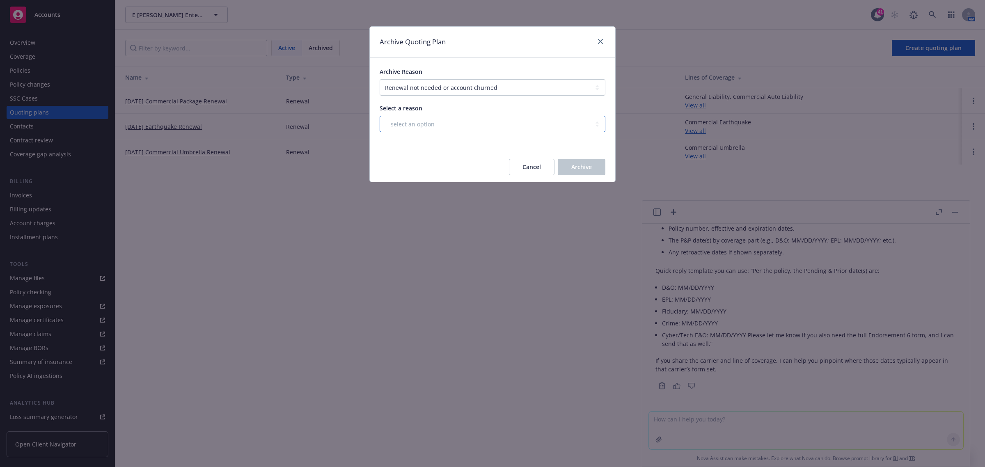
click at [462, 130] on select "-- select an option -- Blocked Client acquired, or no longer in business Client…" at bounding box center [493, 124] width 226 height 16
click at [450, 85] on select "-- select an option -- All policies in this renewal plan are auto-renewed Creat…" at bounding box center [493, 87] width 226 height 16
select select "ARCHIVED_RENEWAL_CANCELED"
click at [380, 79] on select "-- select an option -- All policies in this renewal plan are auto-renewed Creat…" at bounding box center [493, 87] width 226 height 16
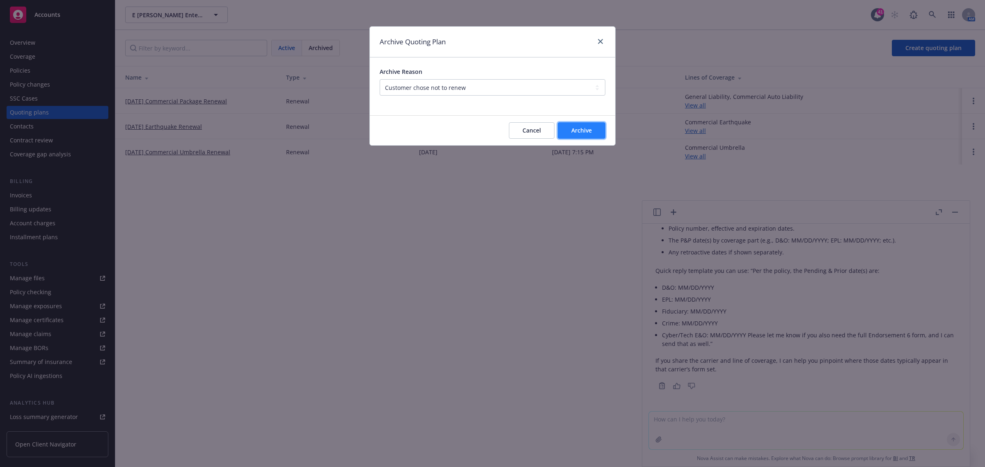
click at [574, 129] on span "Archive" at bounding box center [582, 130] width 21 height 8
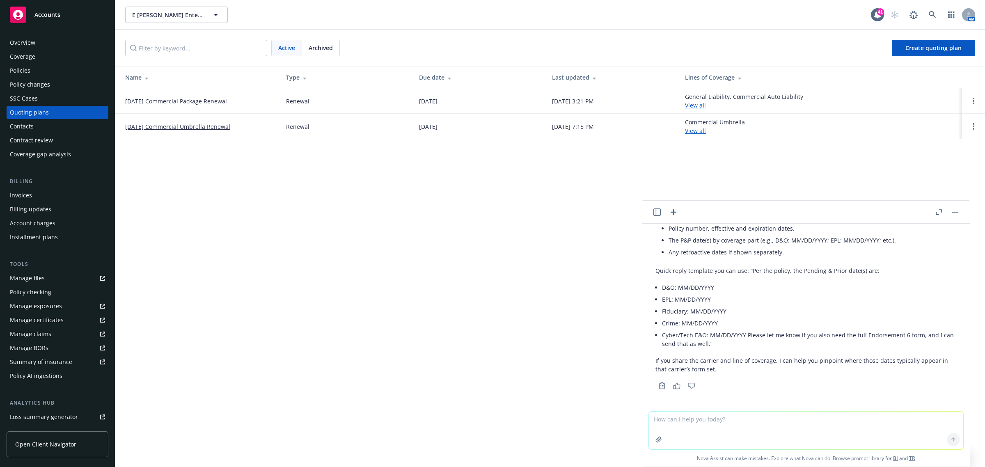
click at [39, 72] on div "Policies" at bounding box center [57, 70] width 95 height 13
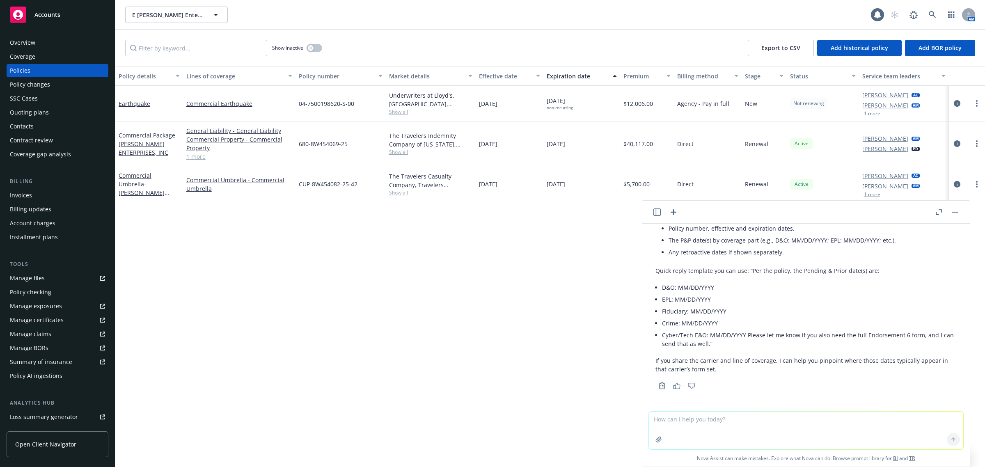
click at [959, 211] on header at bounding box center [807, 212] width 328 height 23
click at [950, 216] on button at bounding box center [955, 212] width 10 height 10
click at [939, 209] on button "button" at bounding box center [939, 212] width 10 height 10
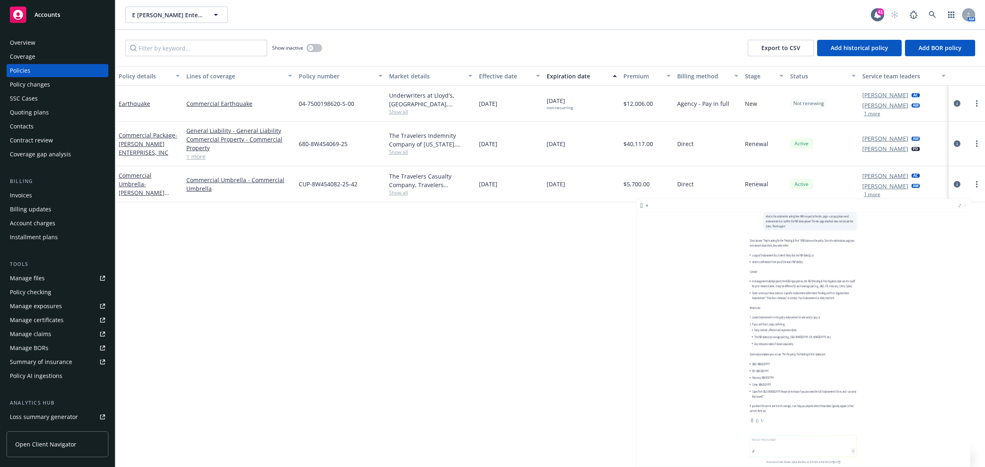
scroll to position [7, 0]
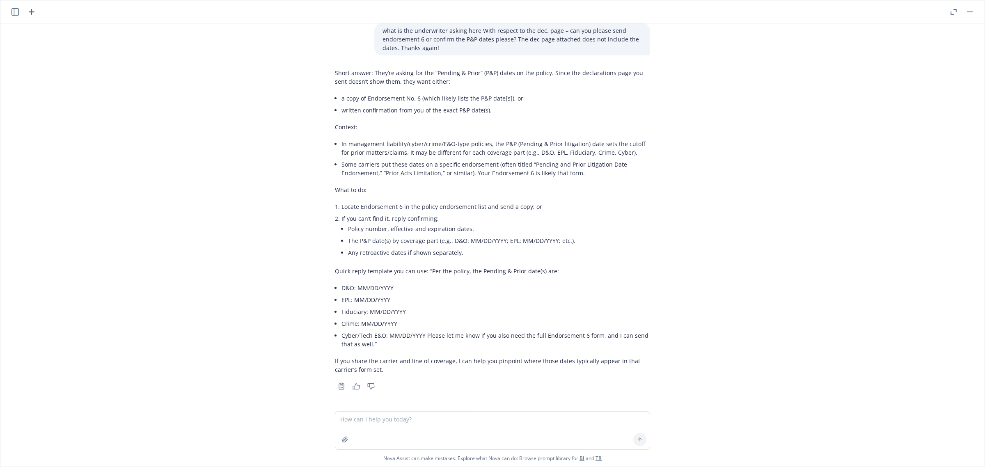
click at [973, 14] on button "button" at bounding box center [970, 12] width 10 height 10
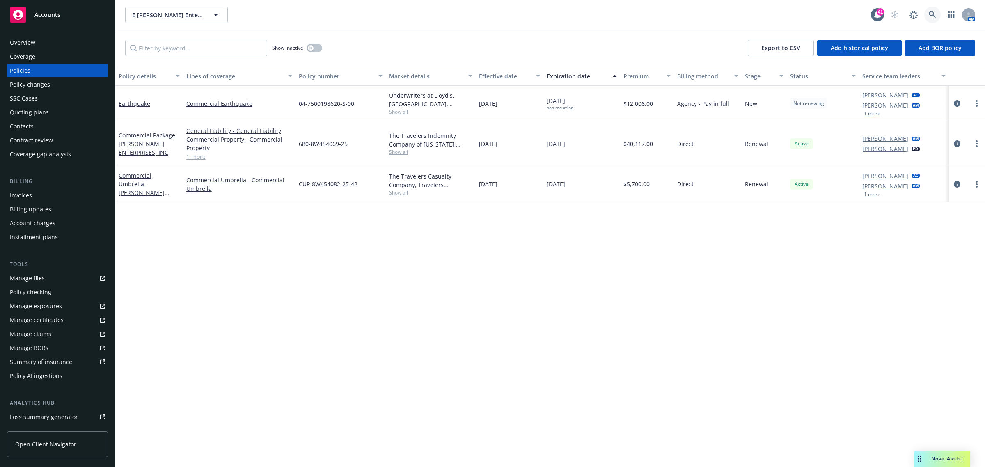
click at [931, 16] on icon at bounding box center [932, 14] width 7 height 7
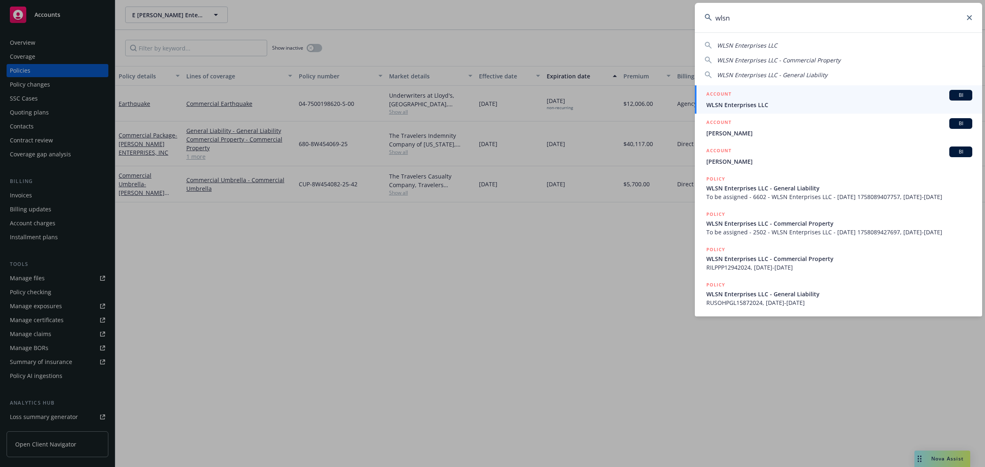
type input "wlsn"
click at [740, 106] on span "WLSN Enterprises LLC" at bounding box center [840, 105] width 266 height 9
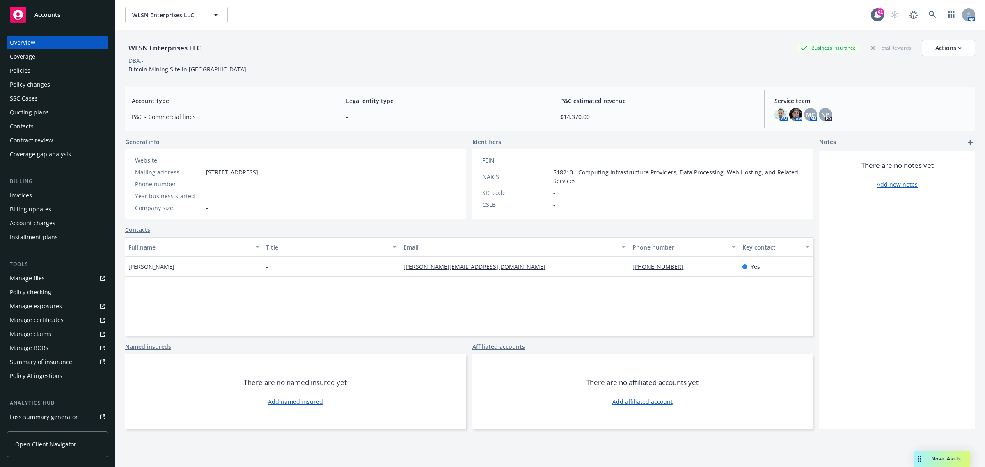
click at [41, 73] on div "Policies" at bounding box center [57, 70] width 95 height 13
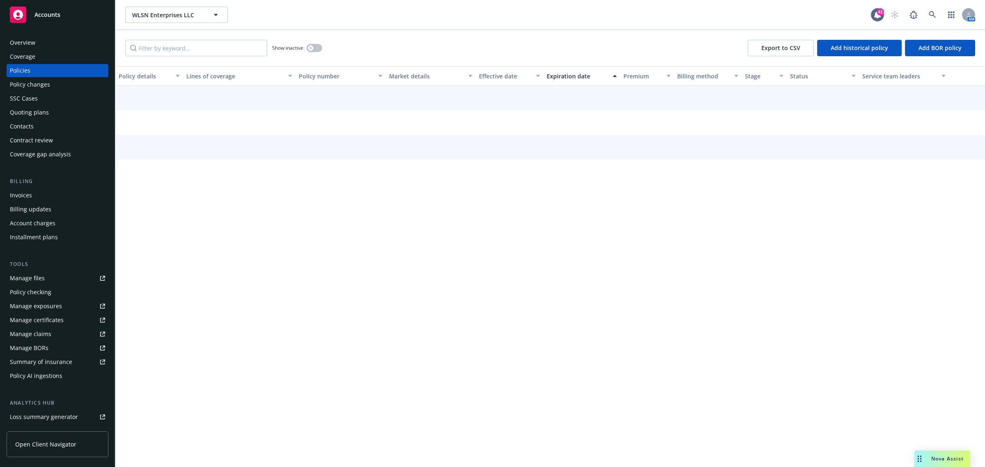
click at [45, 44] on div "Overview" at bounding box center [57, 42] width 95 height 13
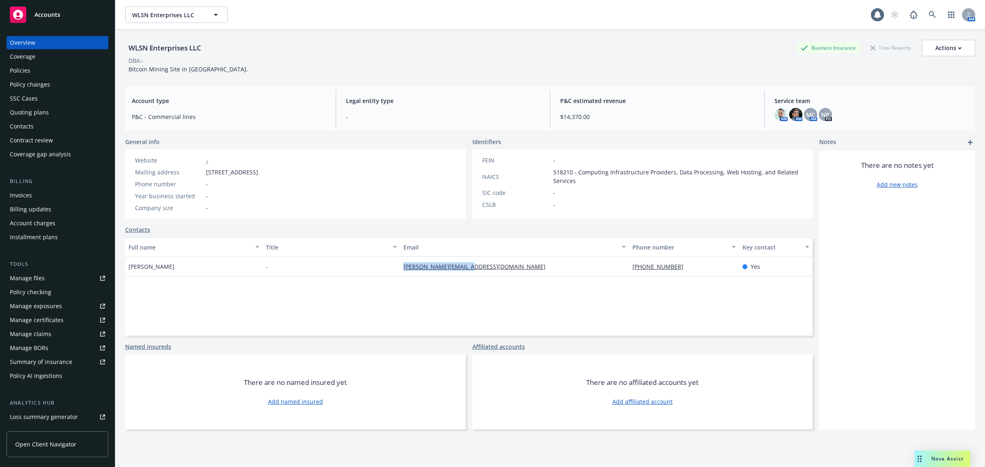
drag, startPoint x: 509, startPoint y: 276, endPoint x: 363, endPoint y: 276, distance: 145.8
click at [364, 276] on div "Charlie Dottore - charlie@dottoreco.com (216) 906-4901 Yes" at bounding box center [469, 267] width 688 height 20
copy div "charlie@dottoreco.com"
drag, startPoint x: 140, startPoint y: 272, endPoint x: 122, endPoint y: 272, distance: 17.7
click at [122, 272] on div "WLSN Enterprises LLC Business Insurance Total Rewards Actions DBA: - Bitcoin Mi…" at bounding box center [550, 263] width 870 height 467
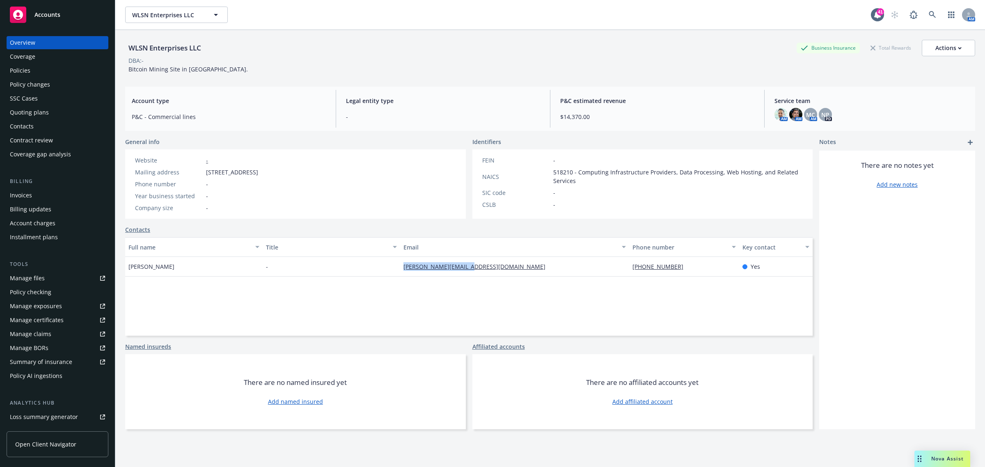
copy span "Charlie Dottore"
